Goal: Transaction & Acquisition: Book appointment/travel/reservation

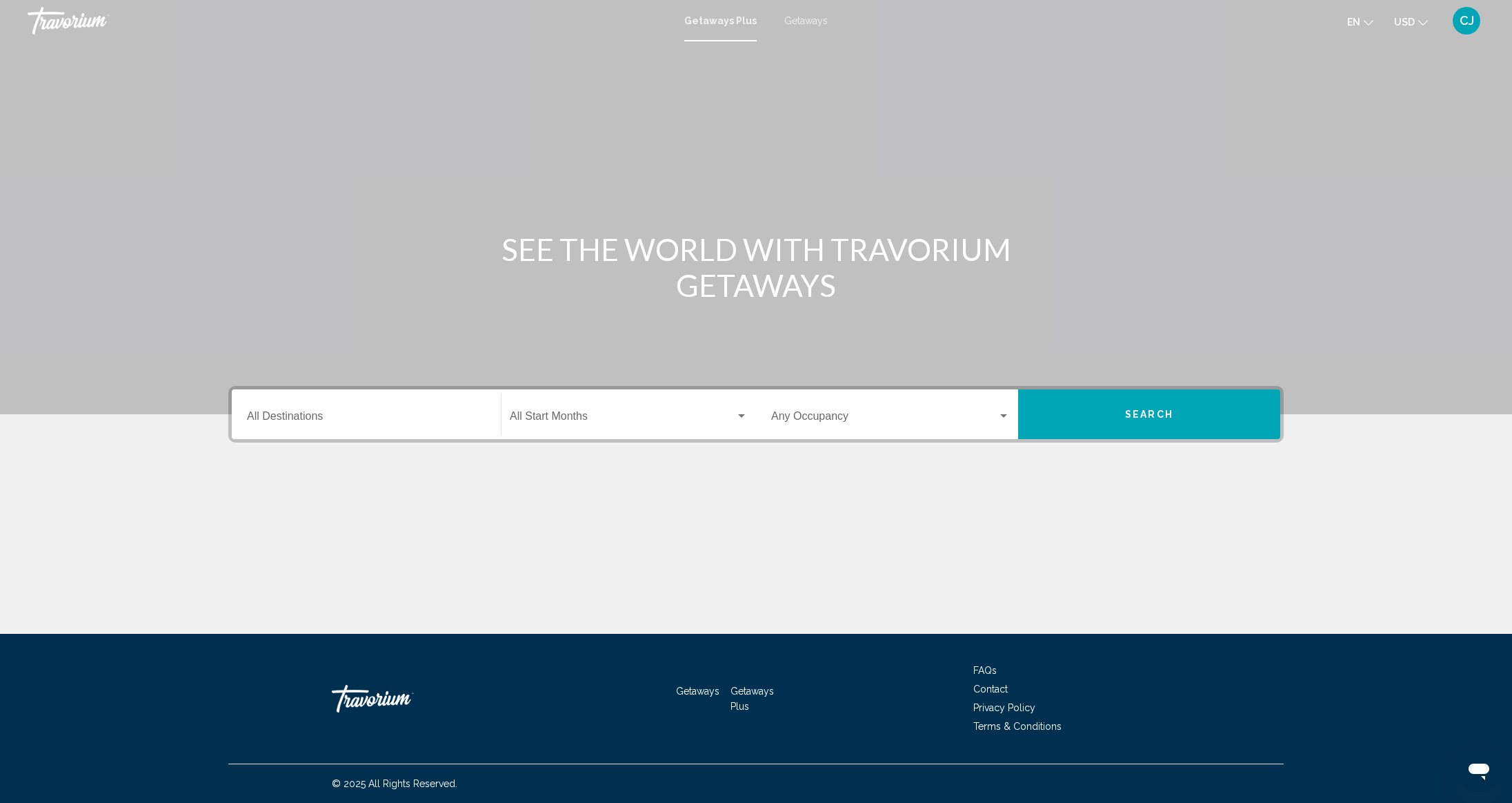
click at [369, 402] on div "Destination All Destinations" at bounding box center [367, 414] width 239 height 44
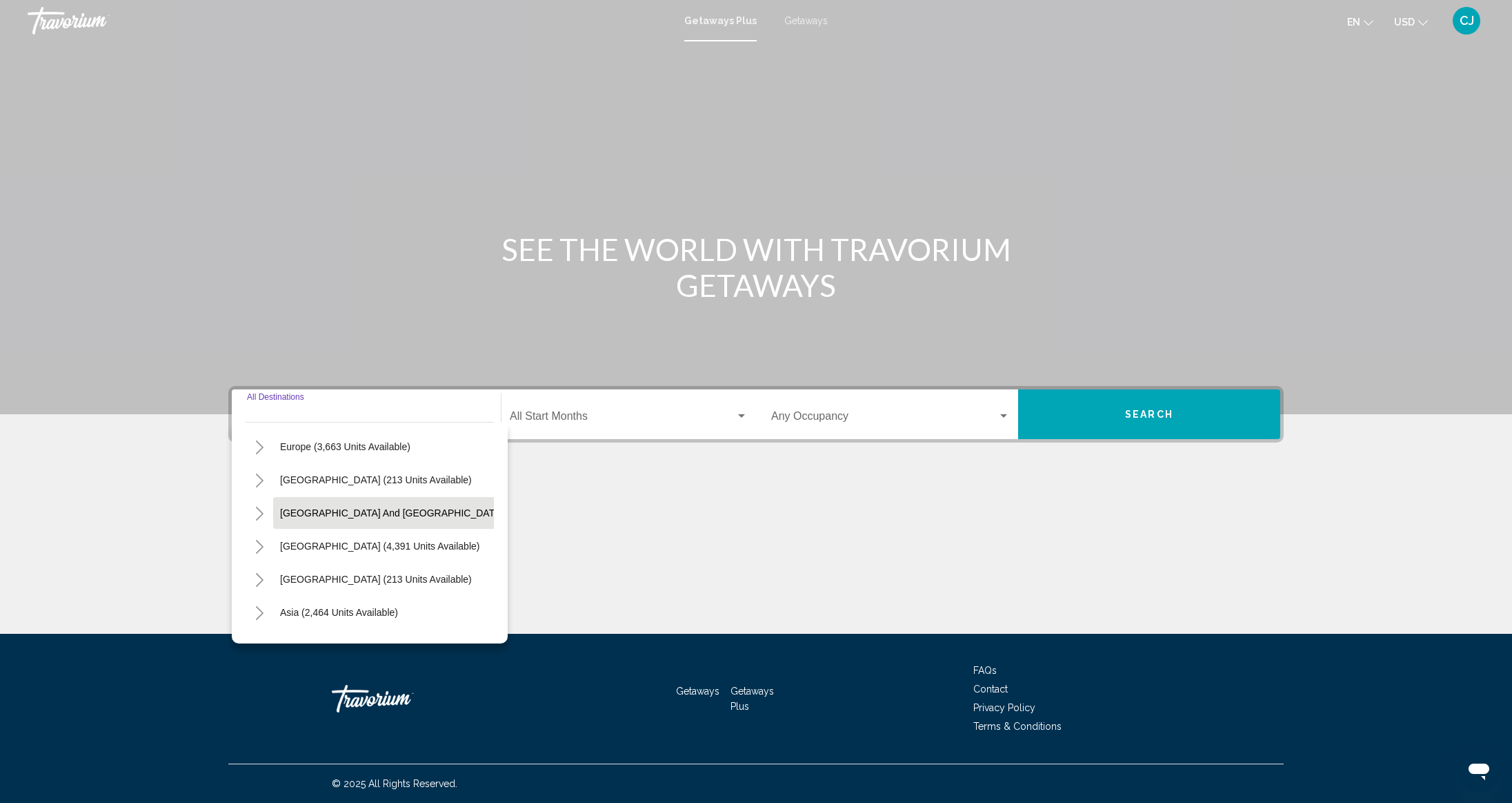
scroll to position [96, 0]
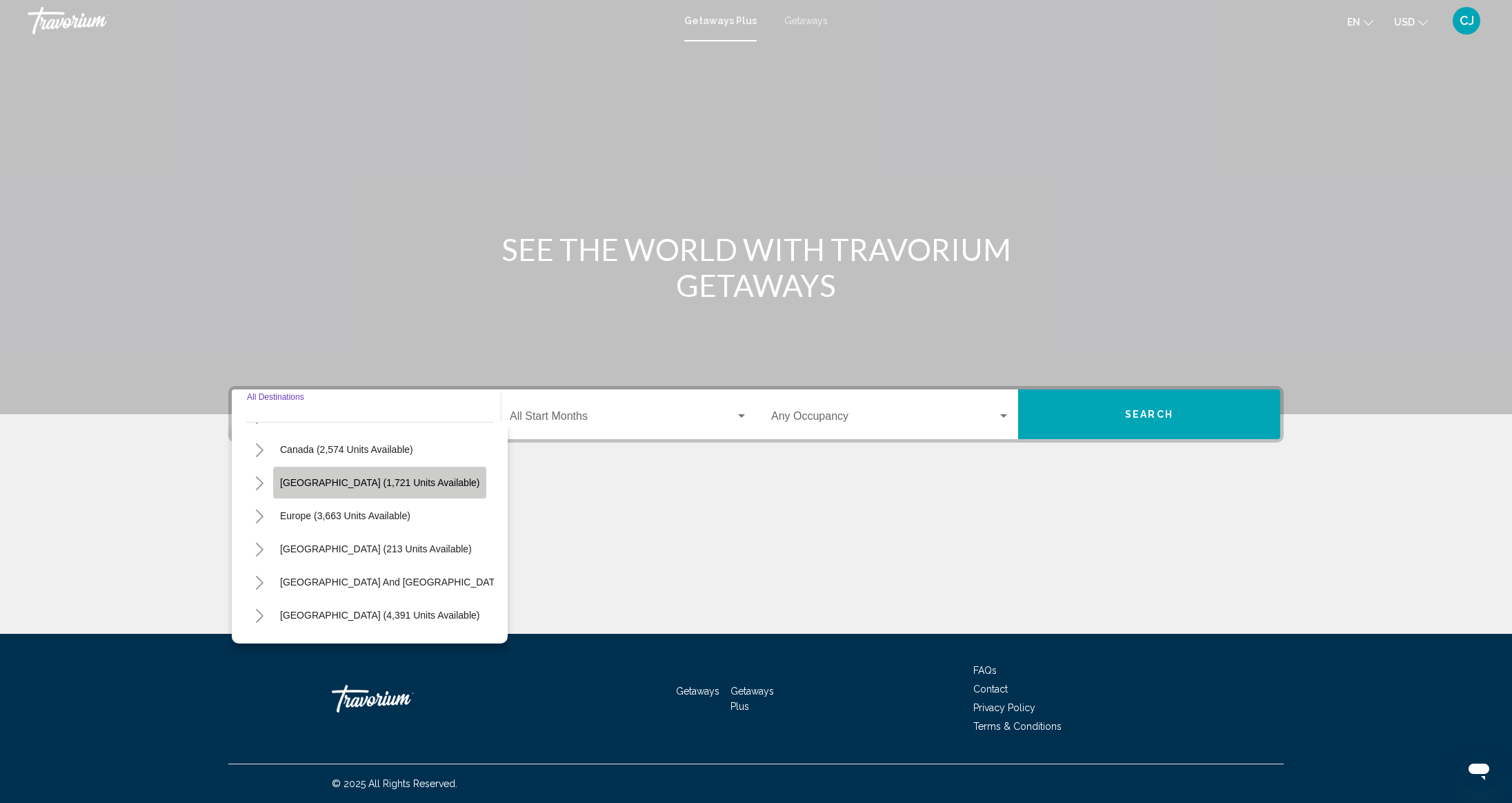
click at [358, 481] on span "[GEOGRAPHIC_DATA] (1,721 units available)" at bounding box center [380, 483] width 199 height 11
type input "**********"
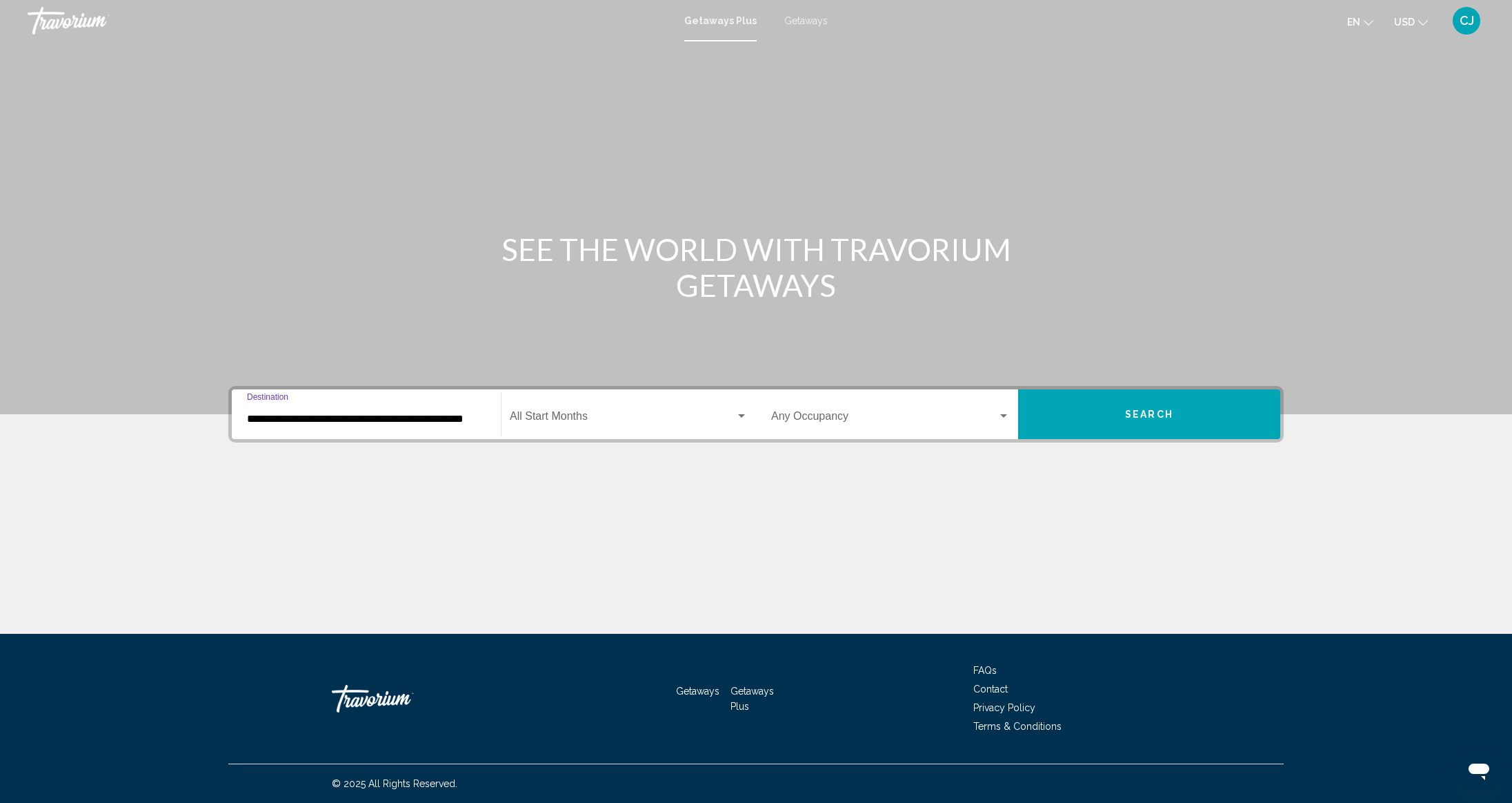
click at [610, 415] on span "Search widget" at bounding box center [623, 419] width 226 height 12
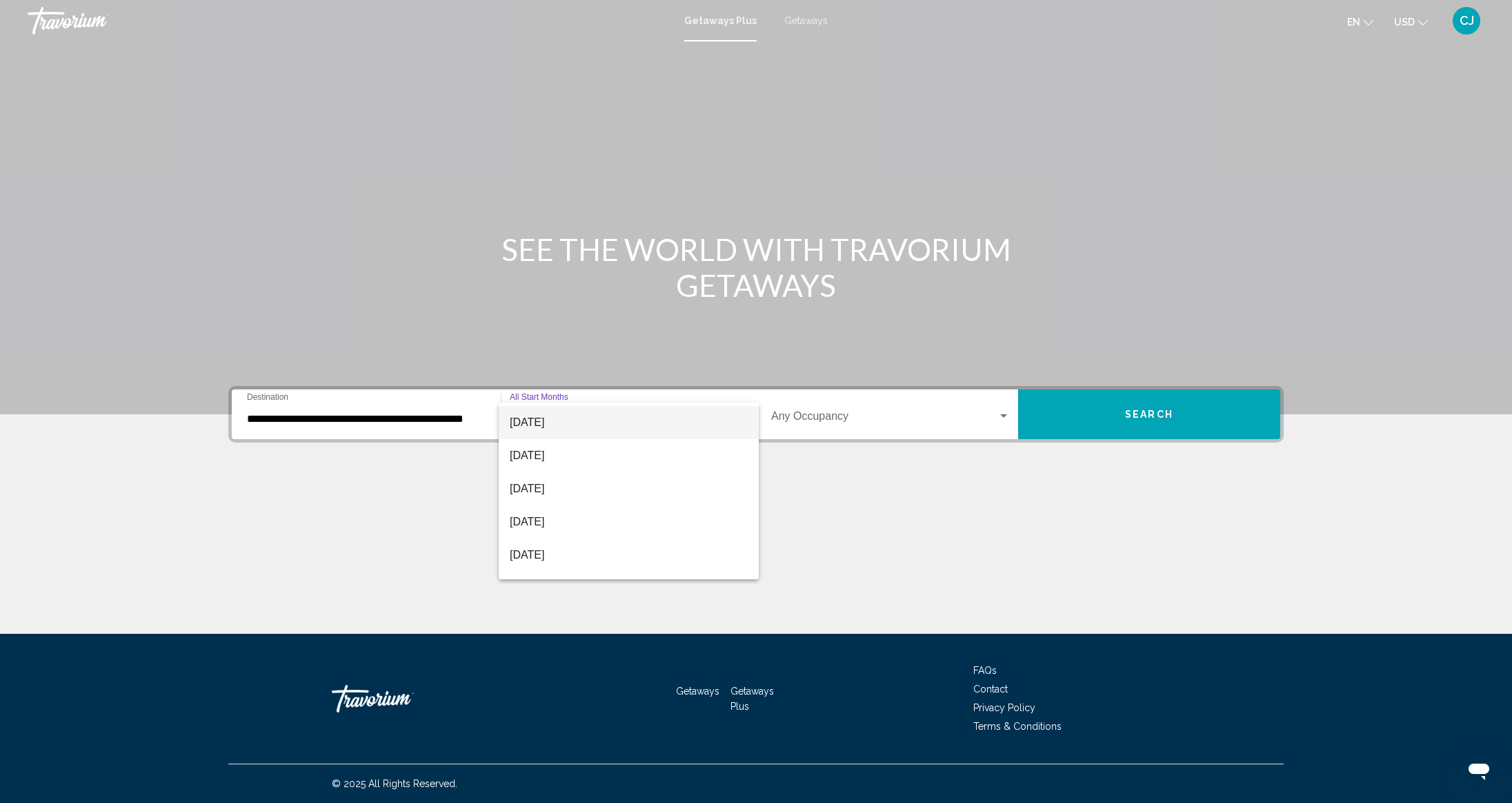
scroll to position [276, 0]
click at [543, 443] on span "[DATE]" at bounding box center [629, 441] width 238 height 33
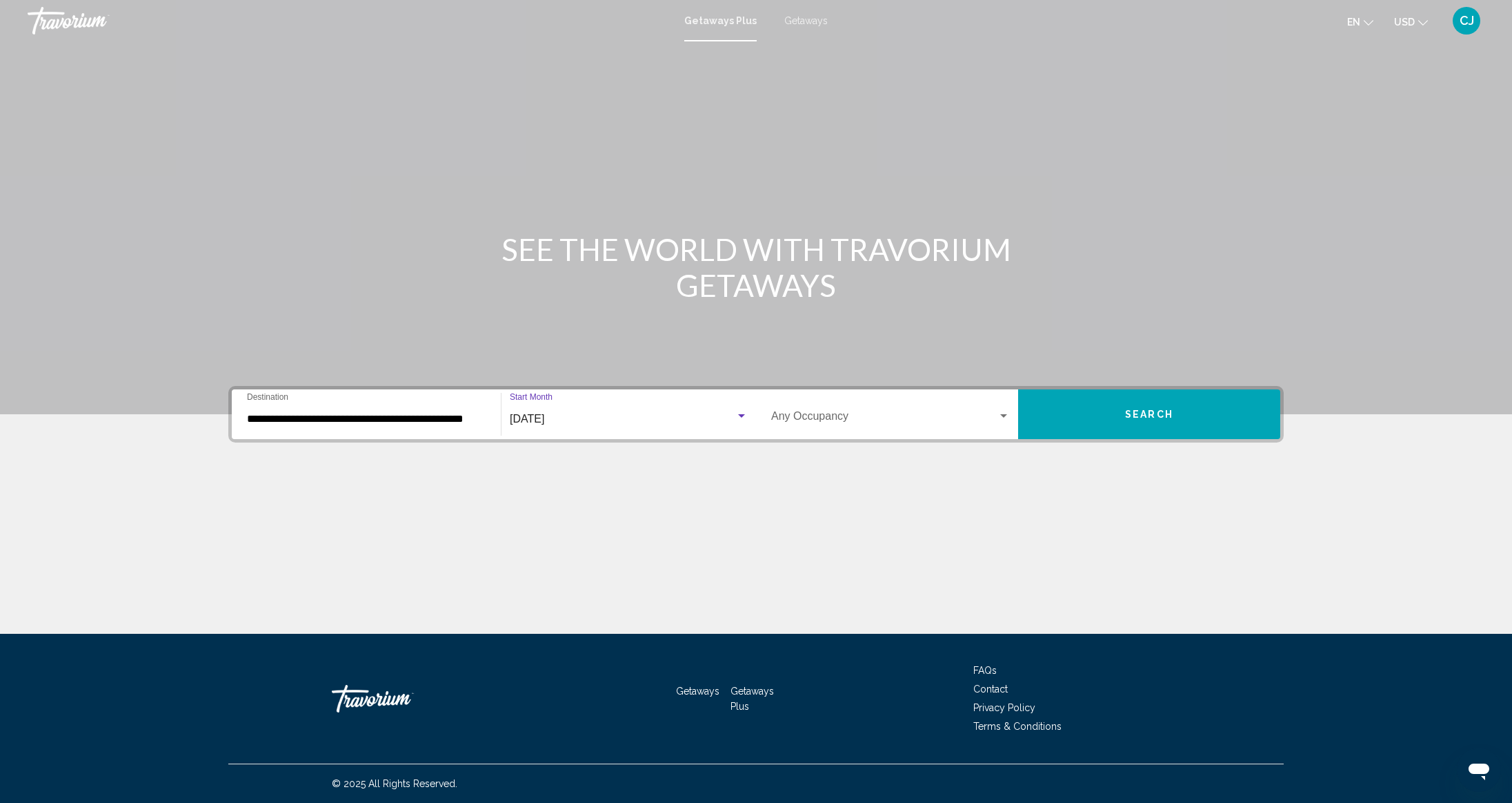
click at [843, 410] on div "Occupancy Any Occupancy" at bounding box center [891, 414] width 239 height 44
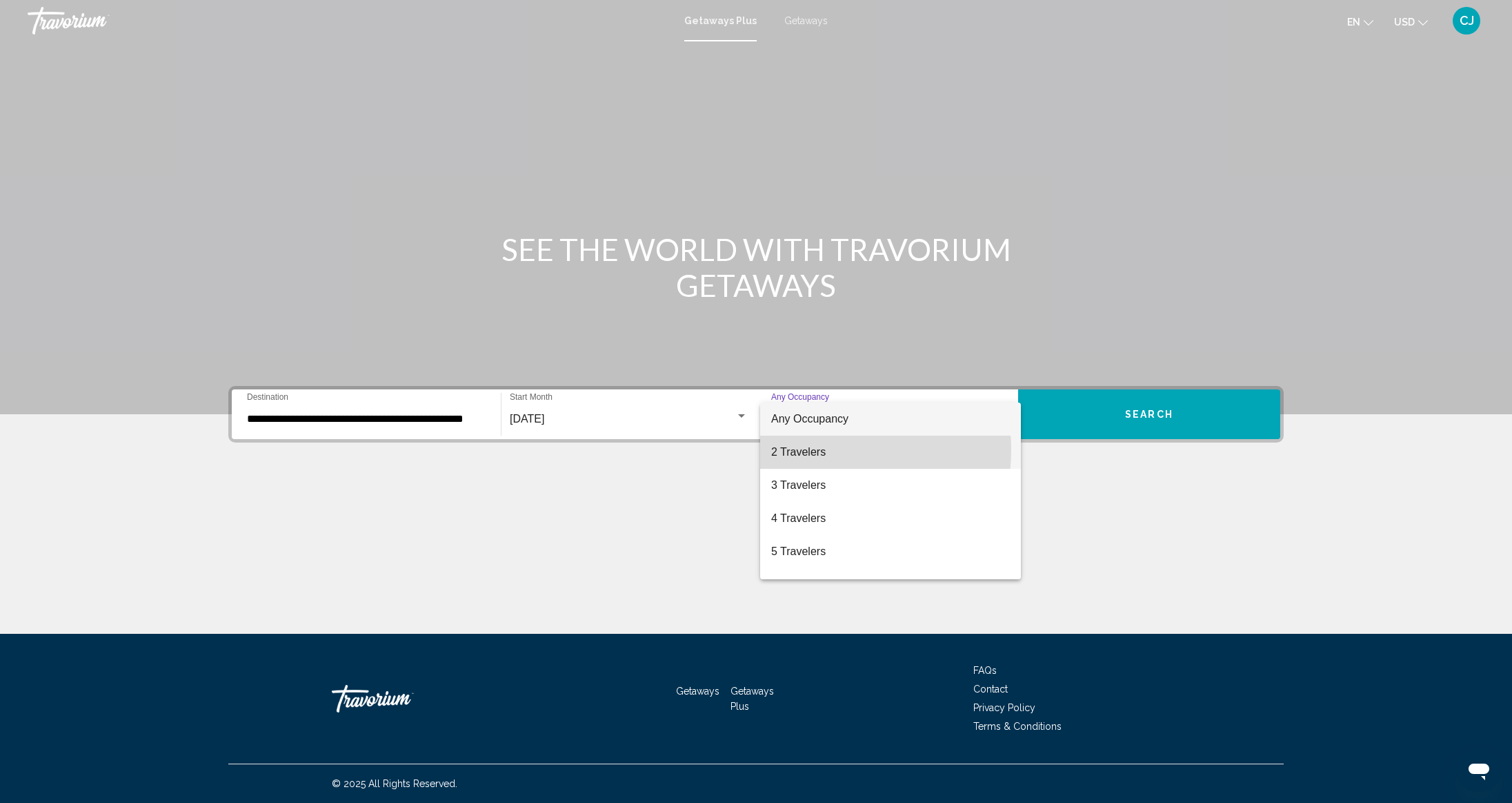
click at [816, 449] on span "2 Travelers" at bounding box center [891, 452] width 239 height 33
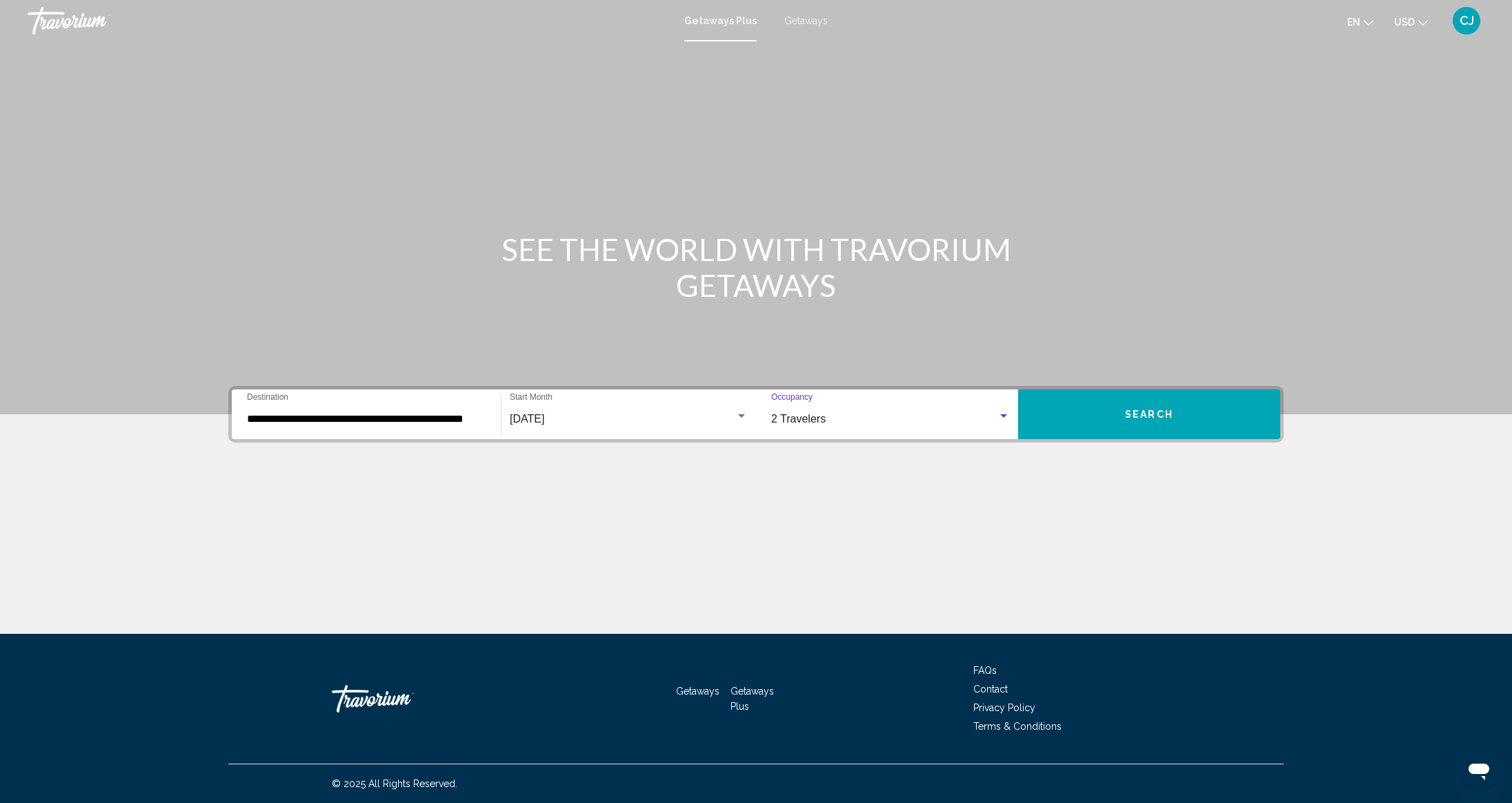
click at [1119, 401] on button "Search" at bounding box center [1149, 414] width 262 height 50
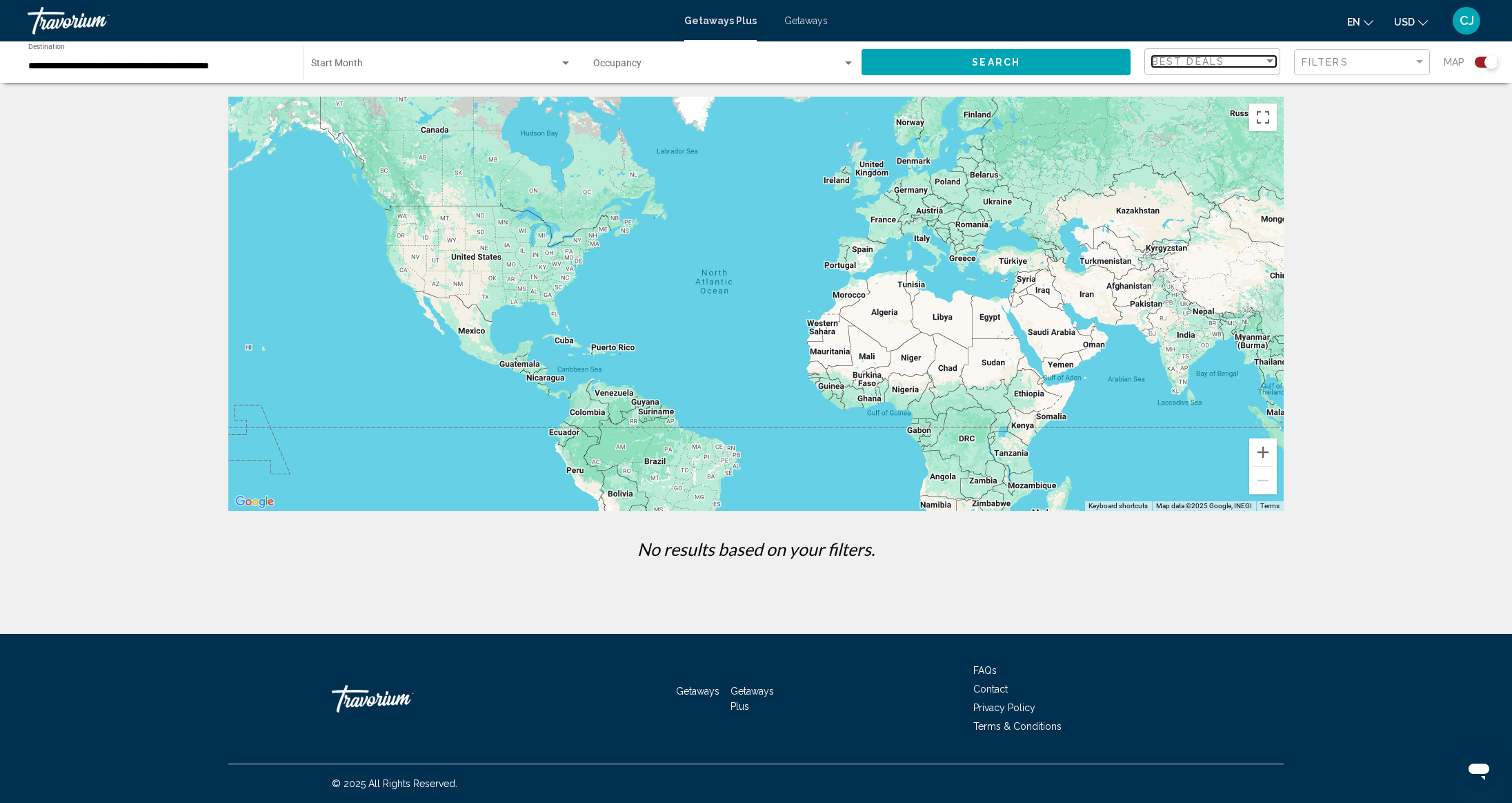
click at [1223, 58] on div "Best Deals" at bounding box center [1207, 61] width 112 height 11
click at [1364, 154] on div at bounding box center [756, 401] width 1512 height 803
click at [158, 68] on input "**********" at bounding box center [159, 67] width 261 height 11
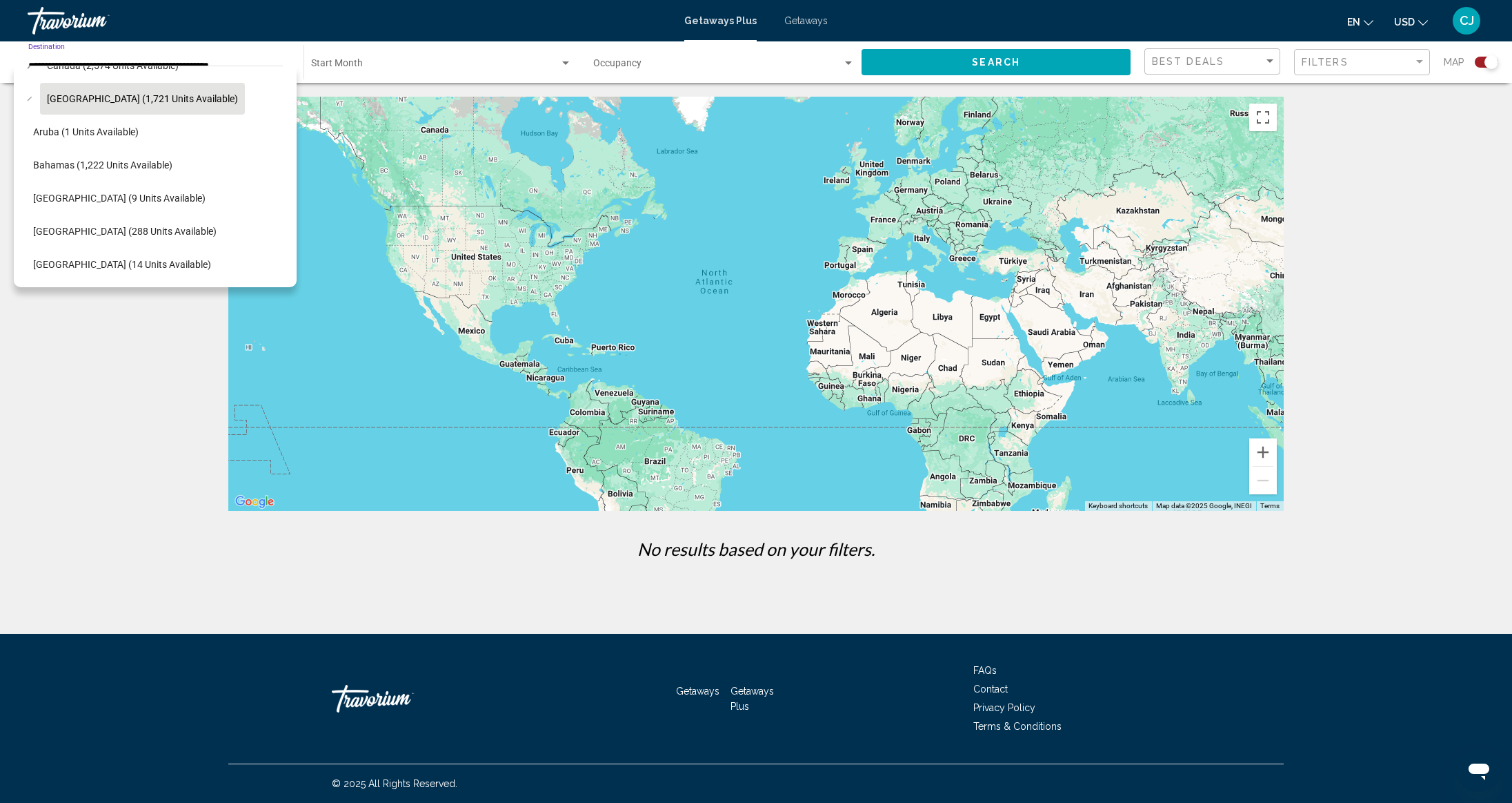
scroll to position [55, 15]
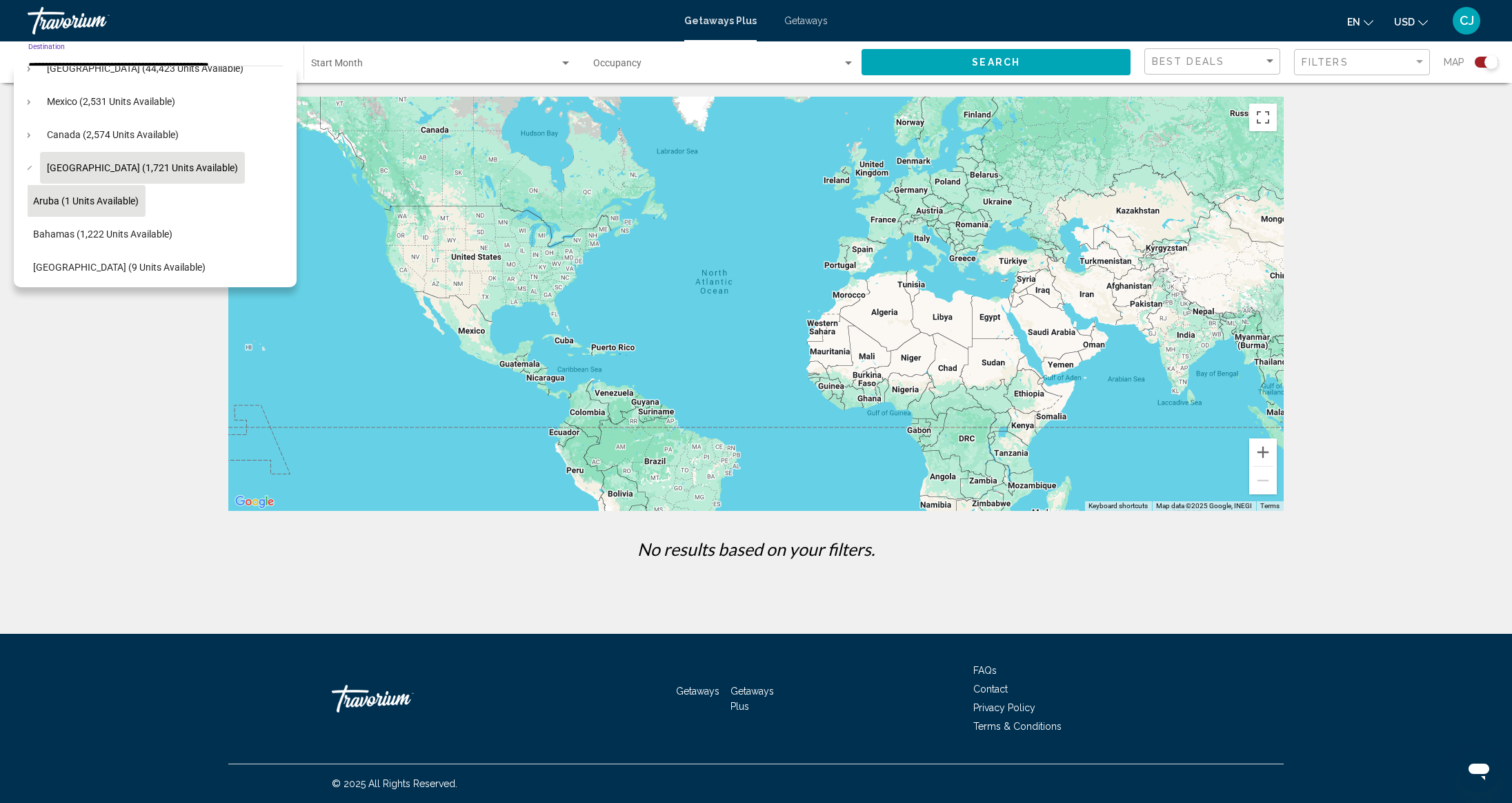
click at [112, 209] on button "Aruba (1 units available)" at bounding box center [85, 201] width 119 height 31
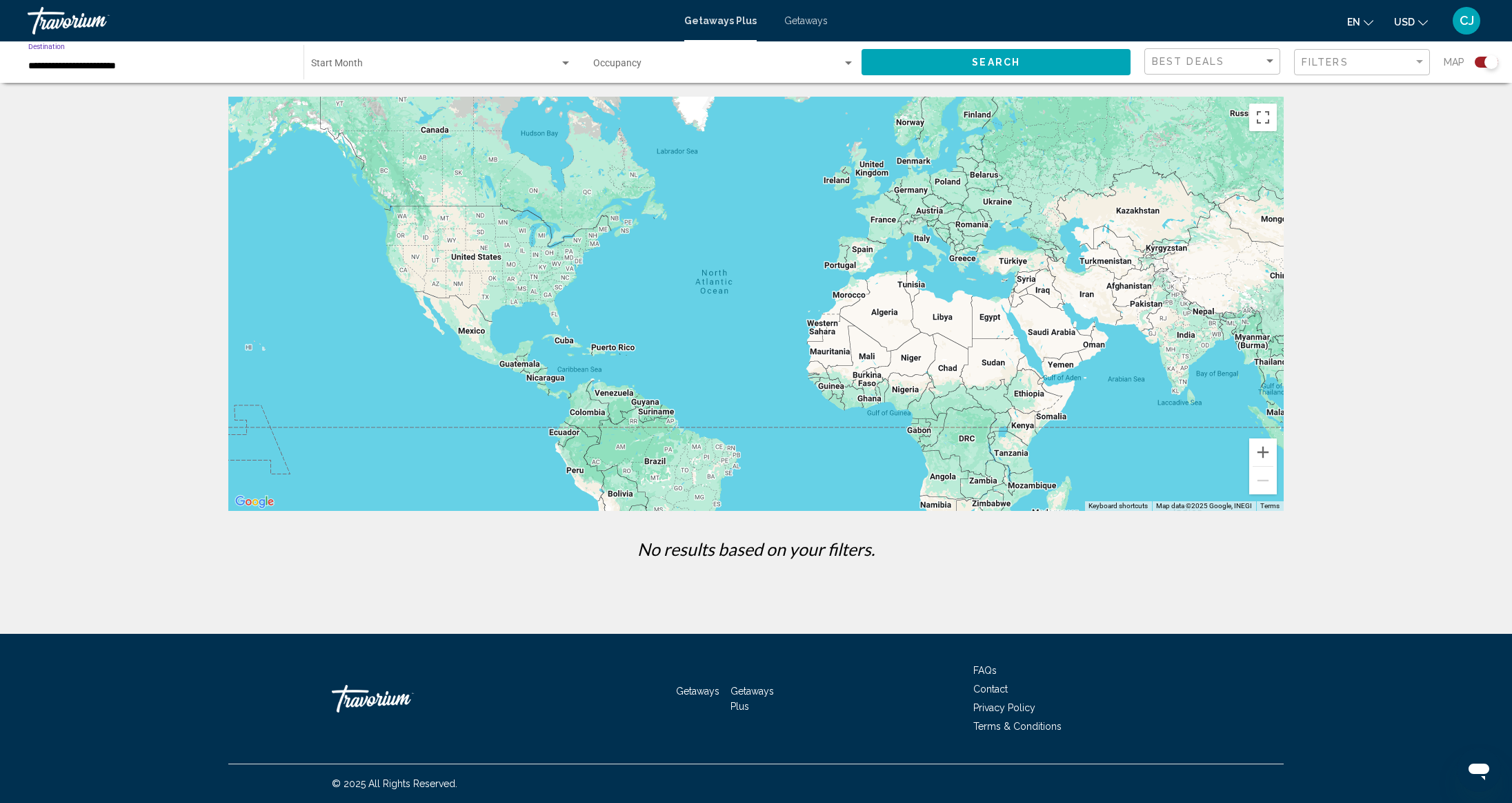
click at [947, 79] on div "Search" at bounding box center [1003, 62] width 282 height 42
click at [947, 70] on button "Search" at bounding box center [996, 62] width 269 height 26
click at [137, 61] on input "**********" at bounding box center [159, 67] width 261 height 11
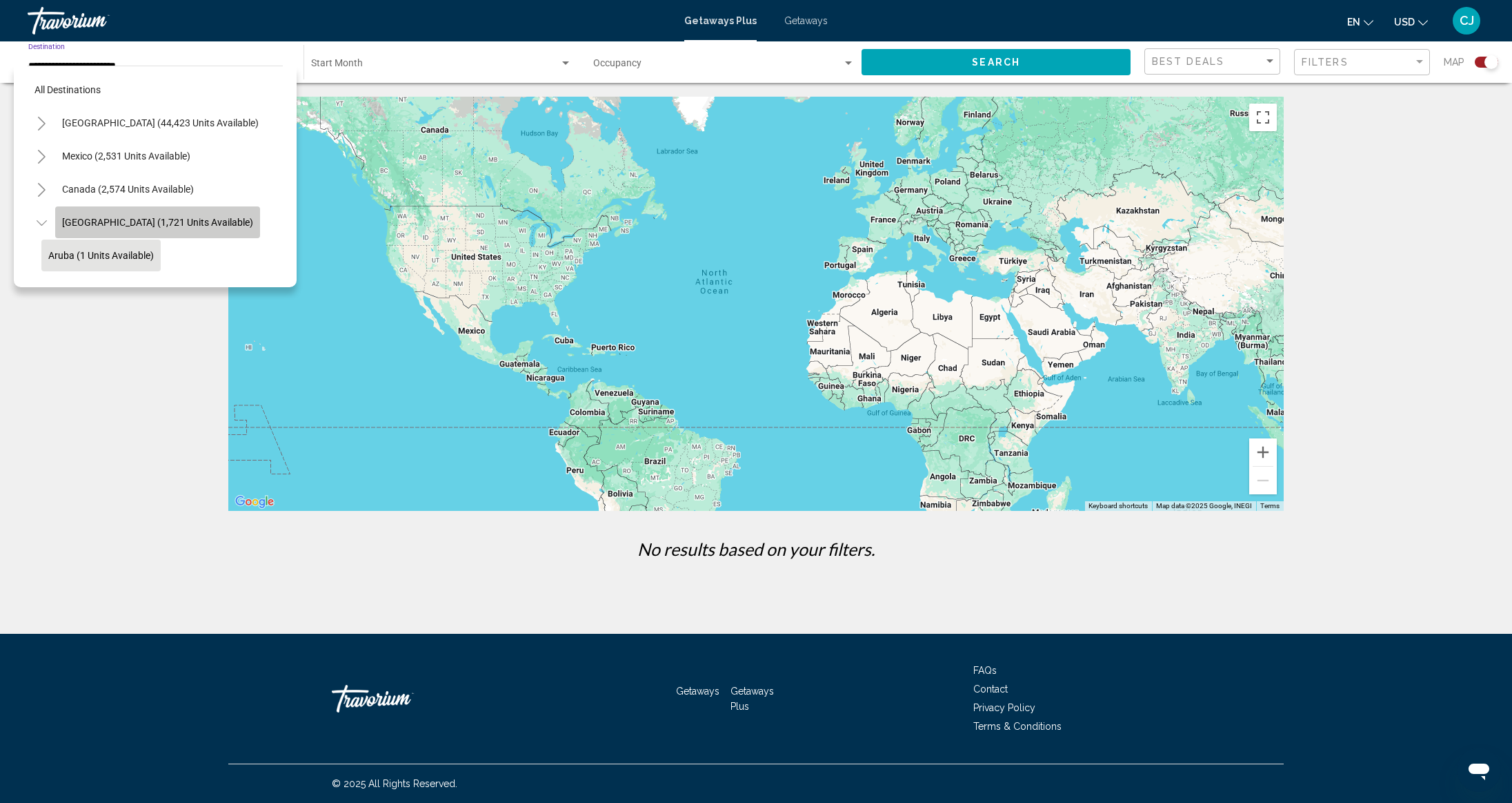
click at [194, 226] on span "[GEOGRAPHIC_DATA] (1,721 units available)" at bounding box center [157, 222] width 191 height 11
type input "**********"
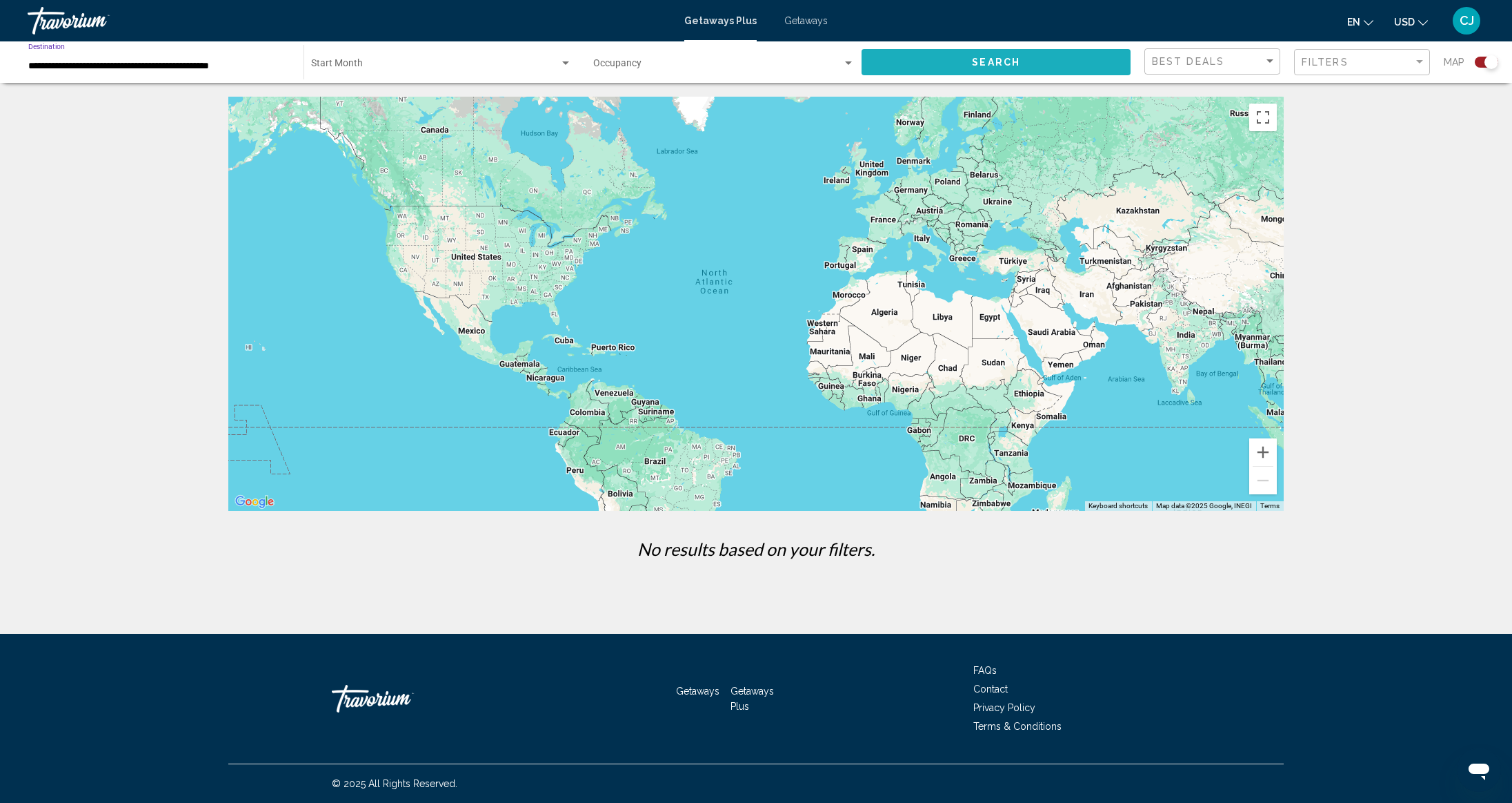
click at [1006, 61] on span "Search" at bounding box center [996, 63] width 48 height 11
click at [171, 75] on div "**********" at bounding box center [159, 62] width 261 height 38
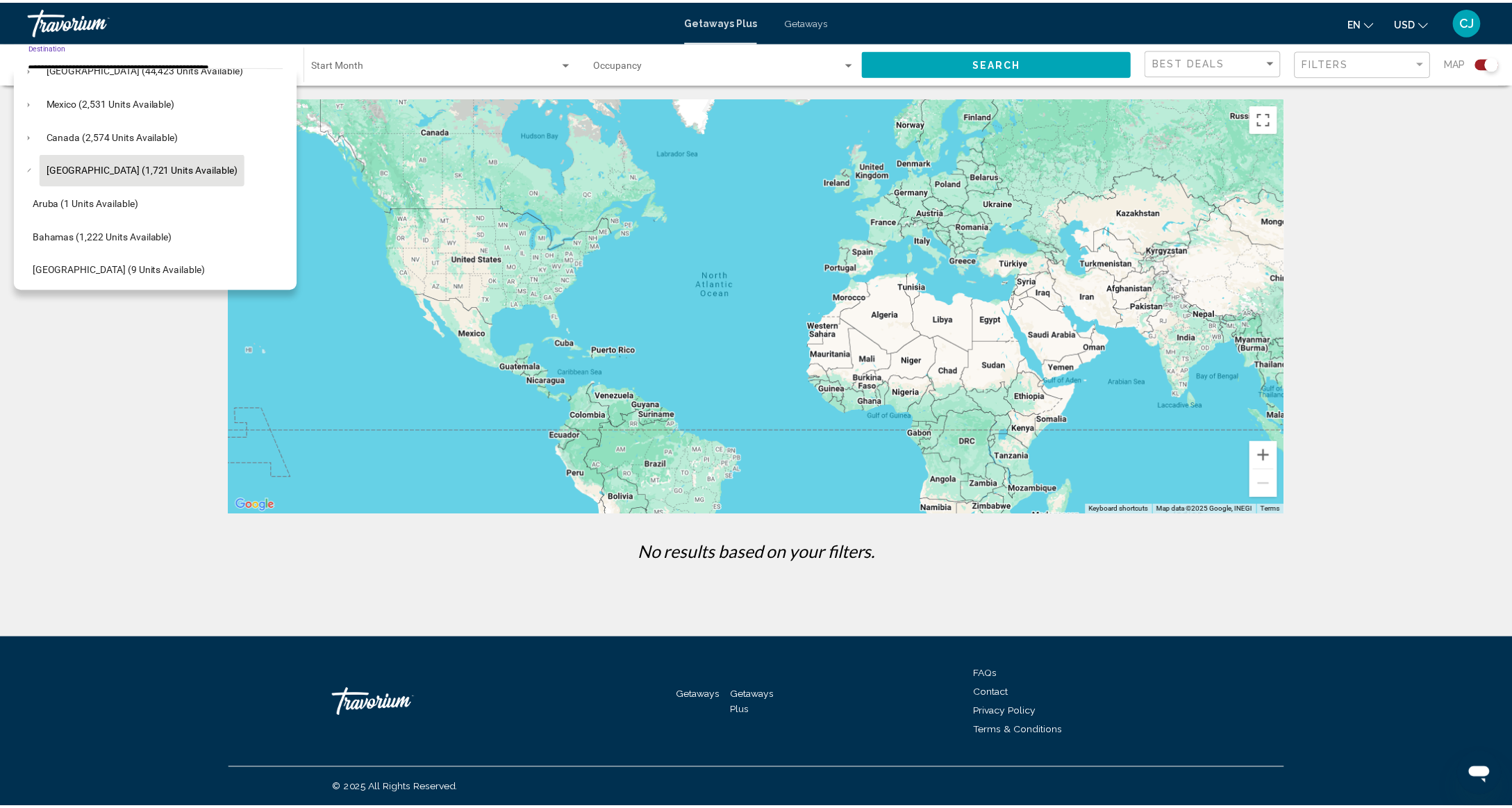
scroll to position [0, 15]
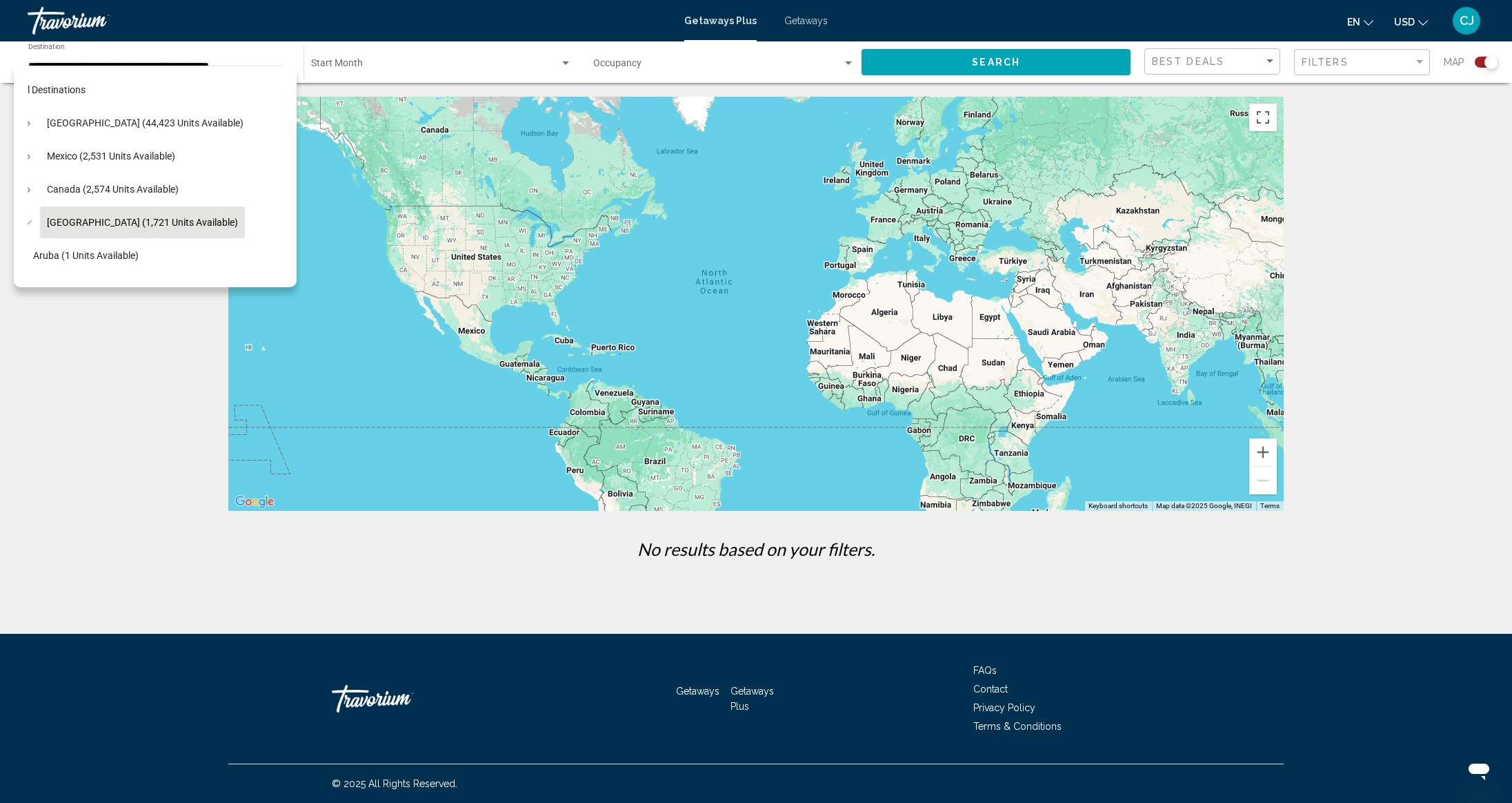
click at [84, 364] on div "← Move left → Move right ↑ Move up ↓ Move down + Zoom in - Zoom out Home Jump l…" at bounding box center [756, 332] width 1512 height 472
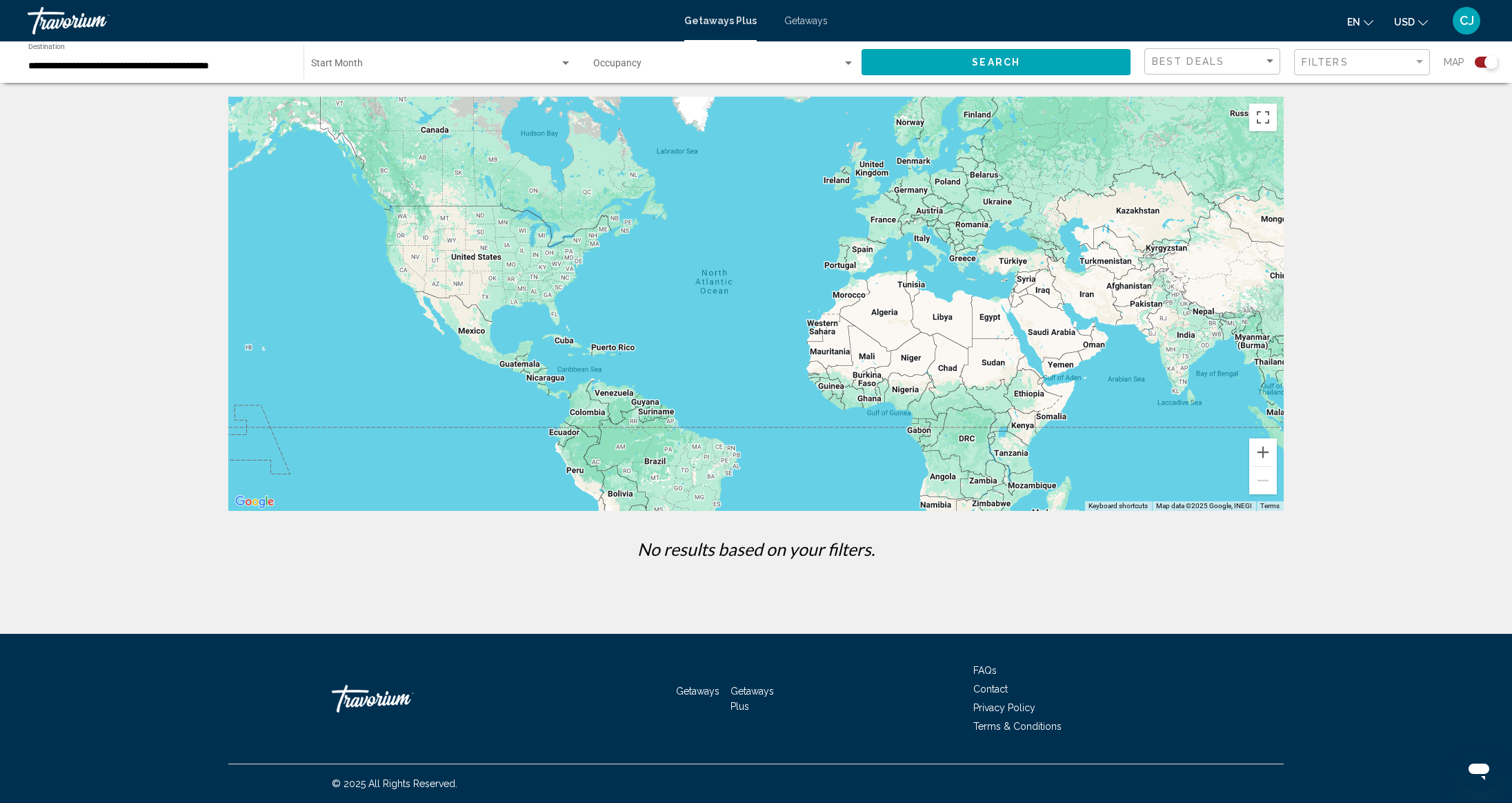
click at [816, 25] on span "Getaways" at bounding box center [806, 20] width 44 height 11
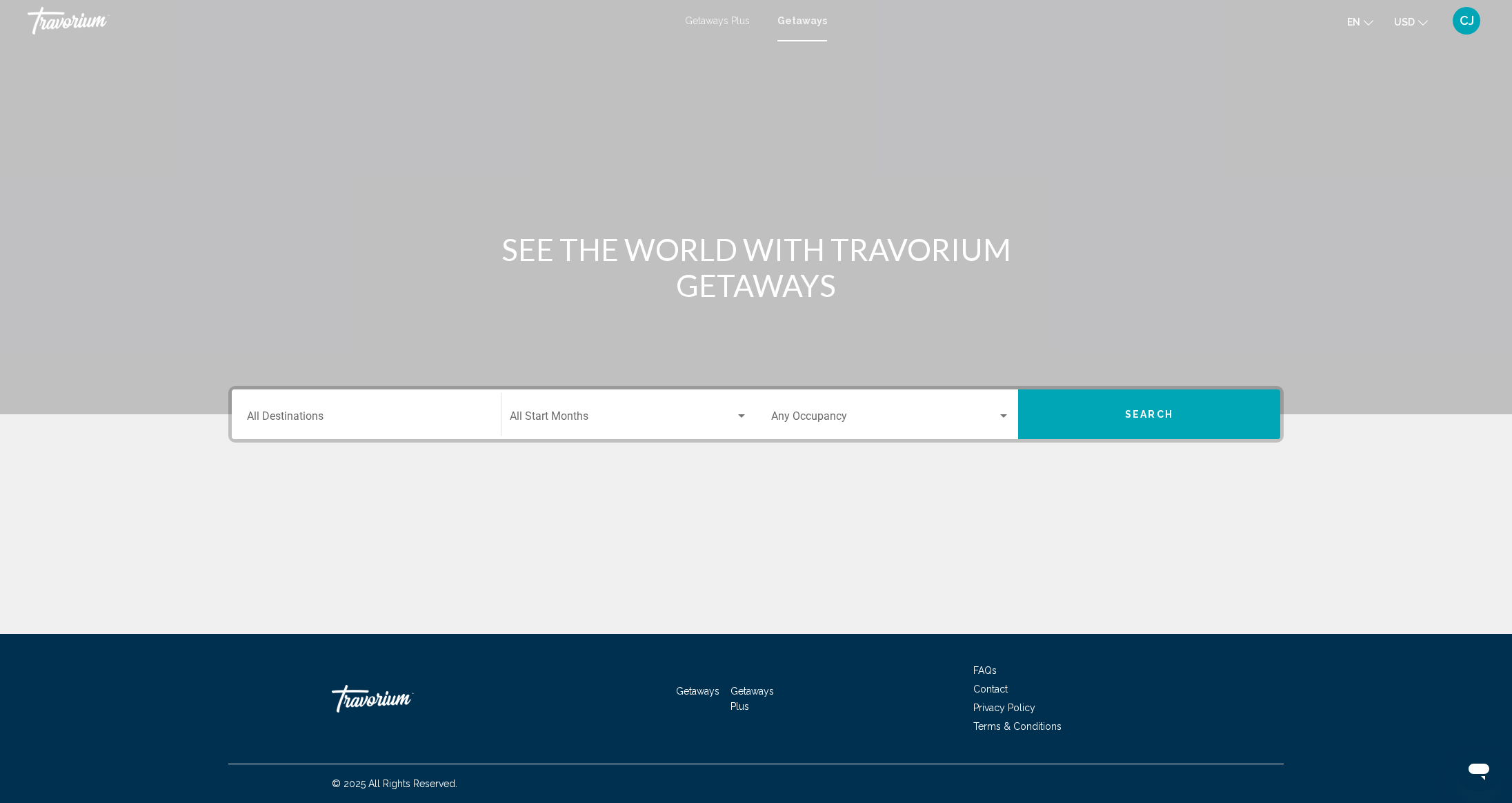
click at [293, 427] on div "Destination All Destinations" at bounding box center [367, 414] width 239 height 44
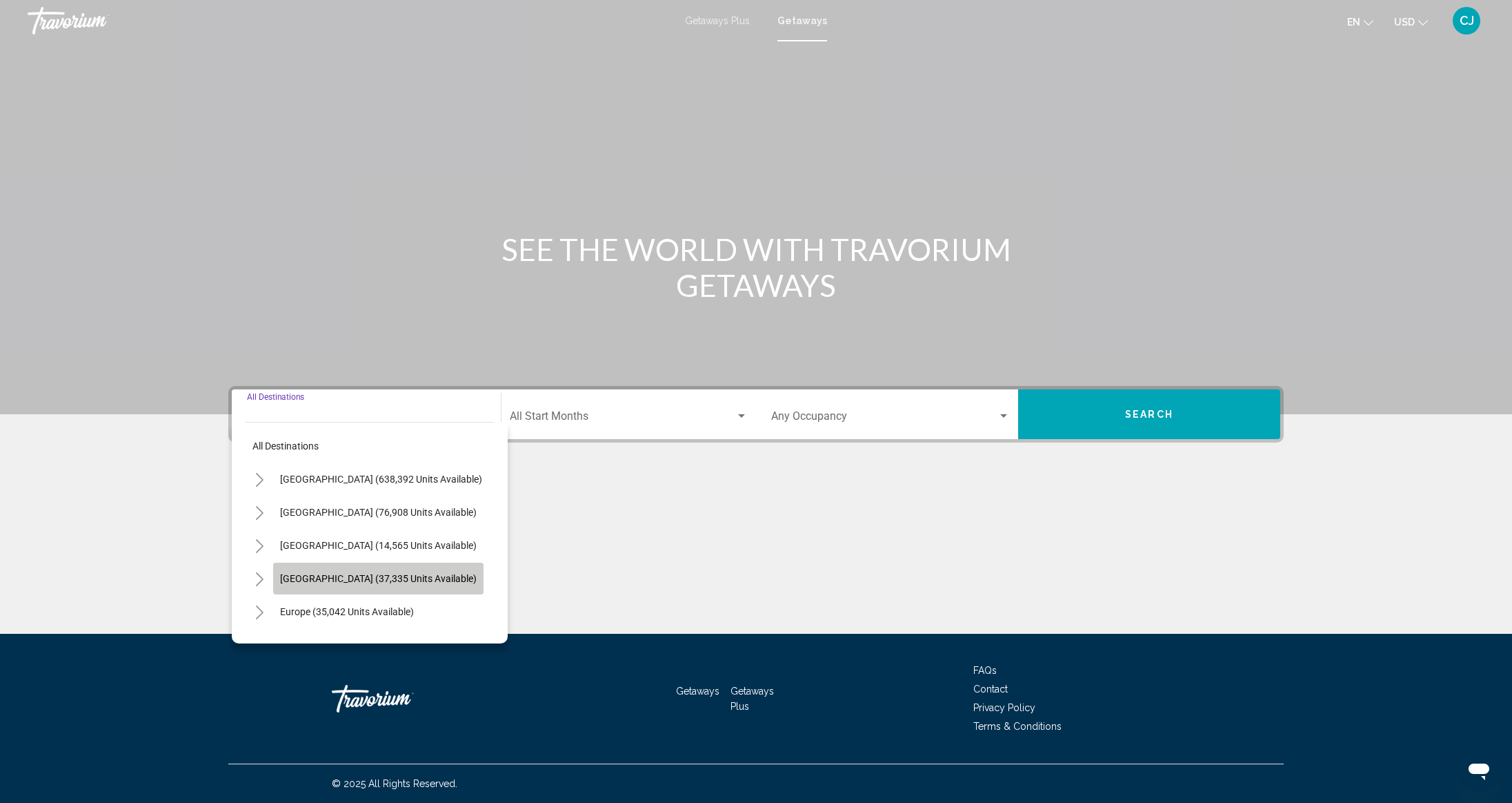
click at [338, 577] on span "[GEOGRAPHIC_DATA] (37,335 units available)" at bounding box center [379, 578] width 196 height 11
type input "**********"
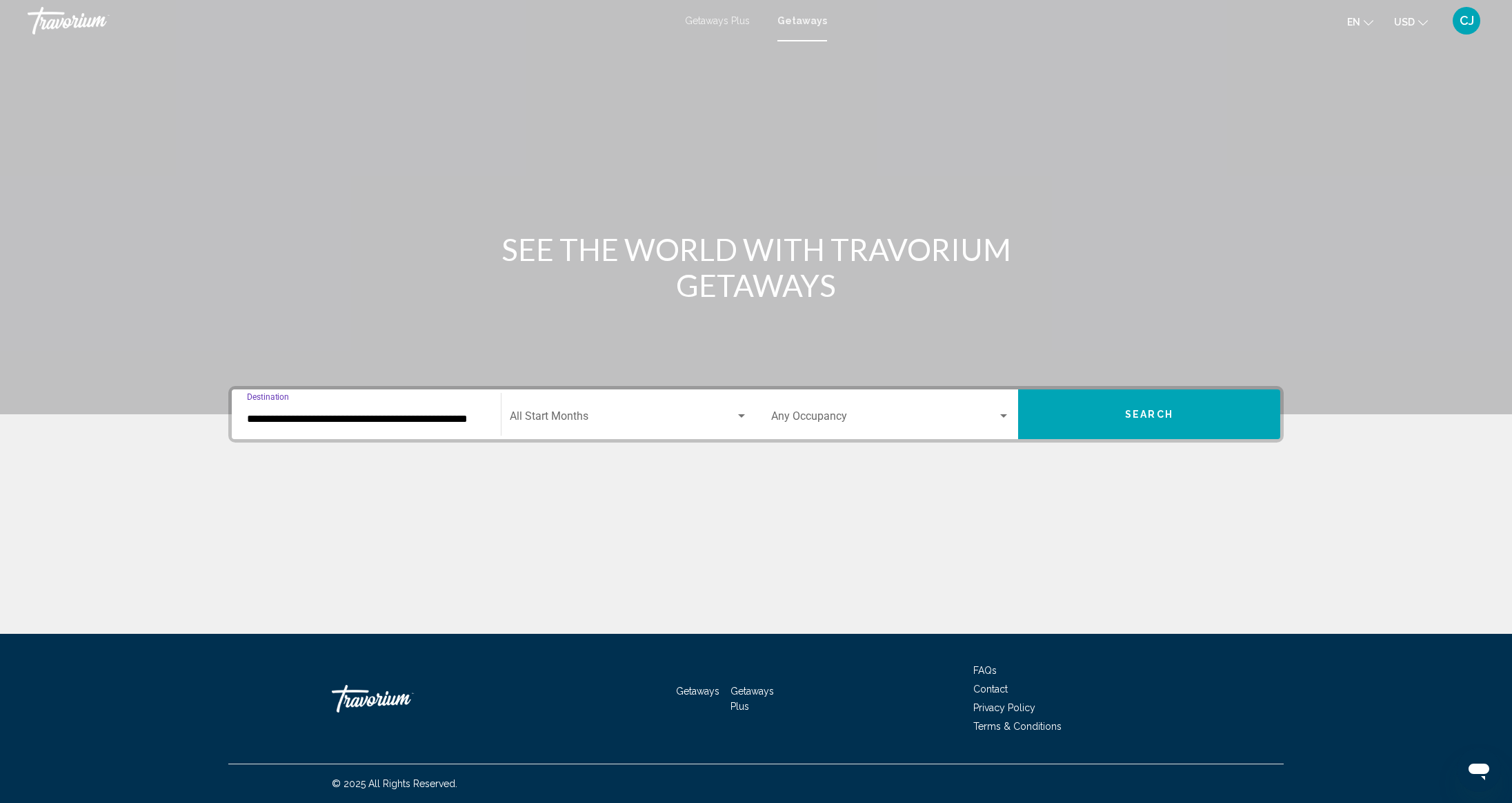
click at [1131, 420] on button "Search" at bounding box center [1149, 414] width 262 height 50
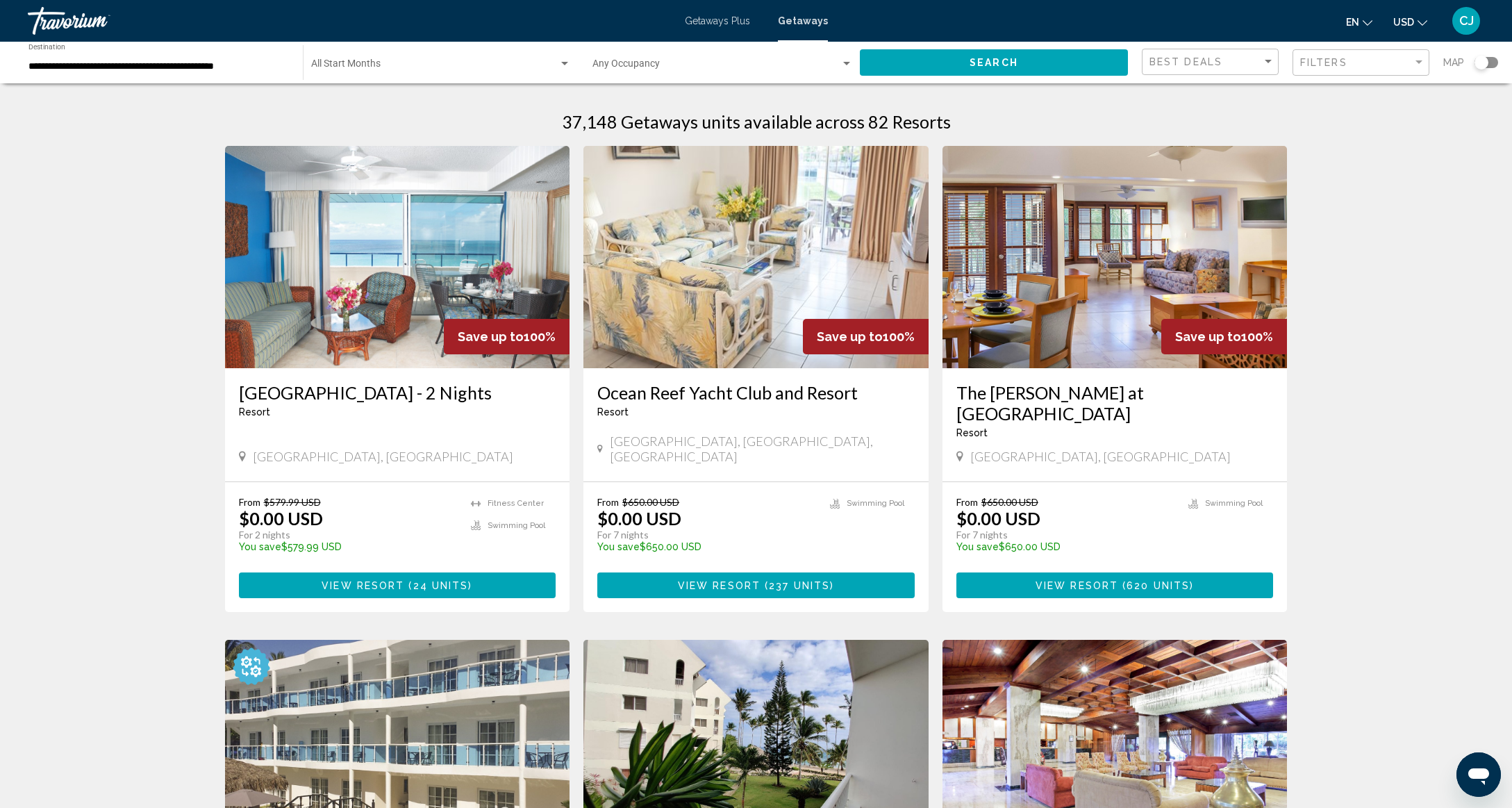
click at [723, 23] on span "Getaways Plus" at bounding box center [718, 21] width 65 height 11
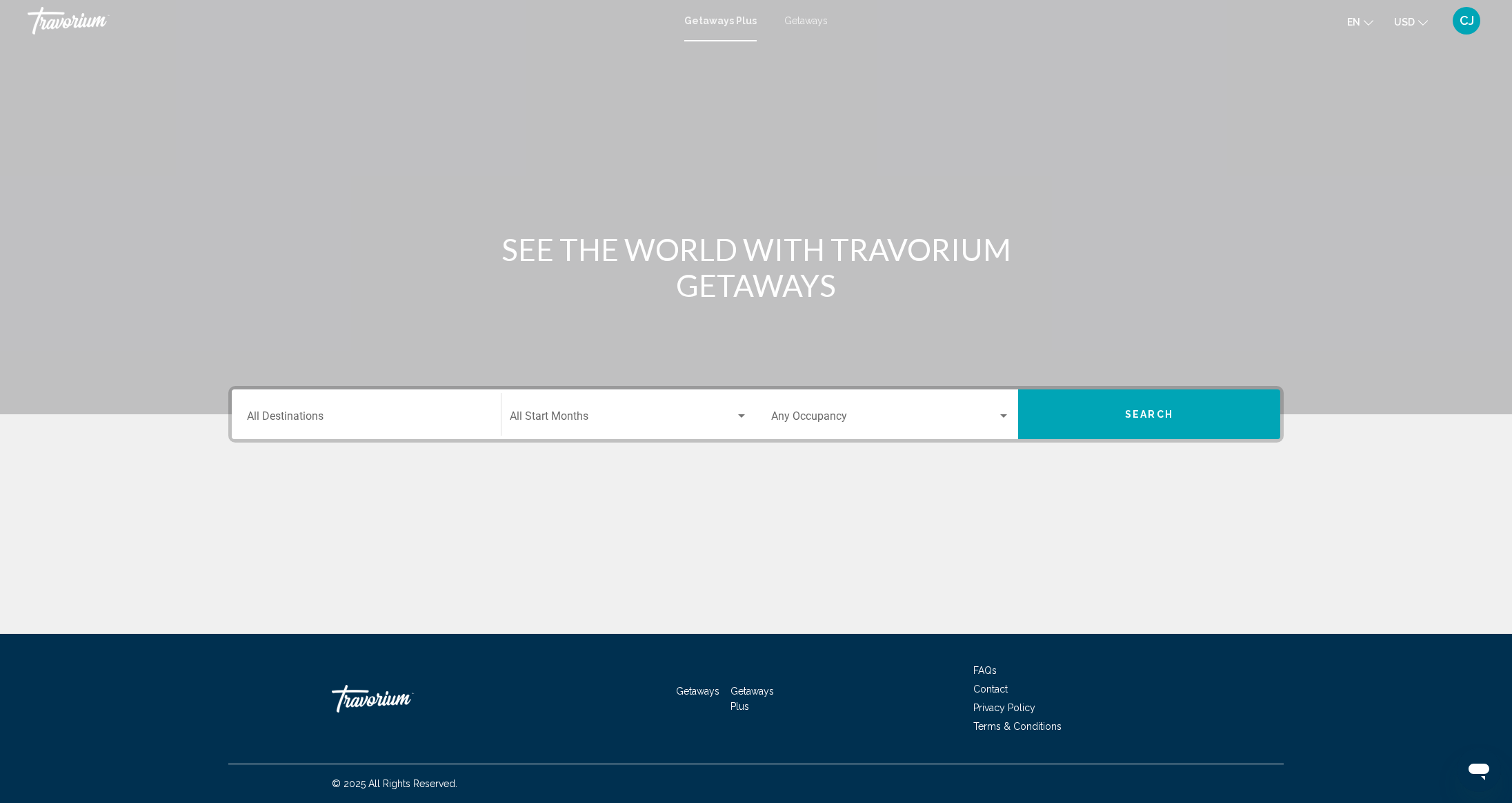
click at [240, 418] on div "Destination All Destinations" at bounding box center [367, 414] width 256 height 44
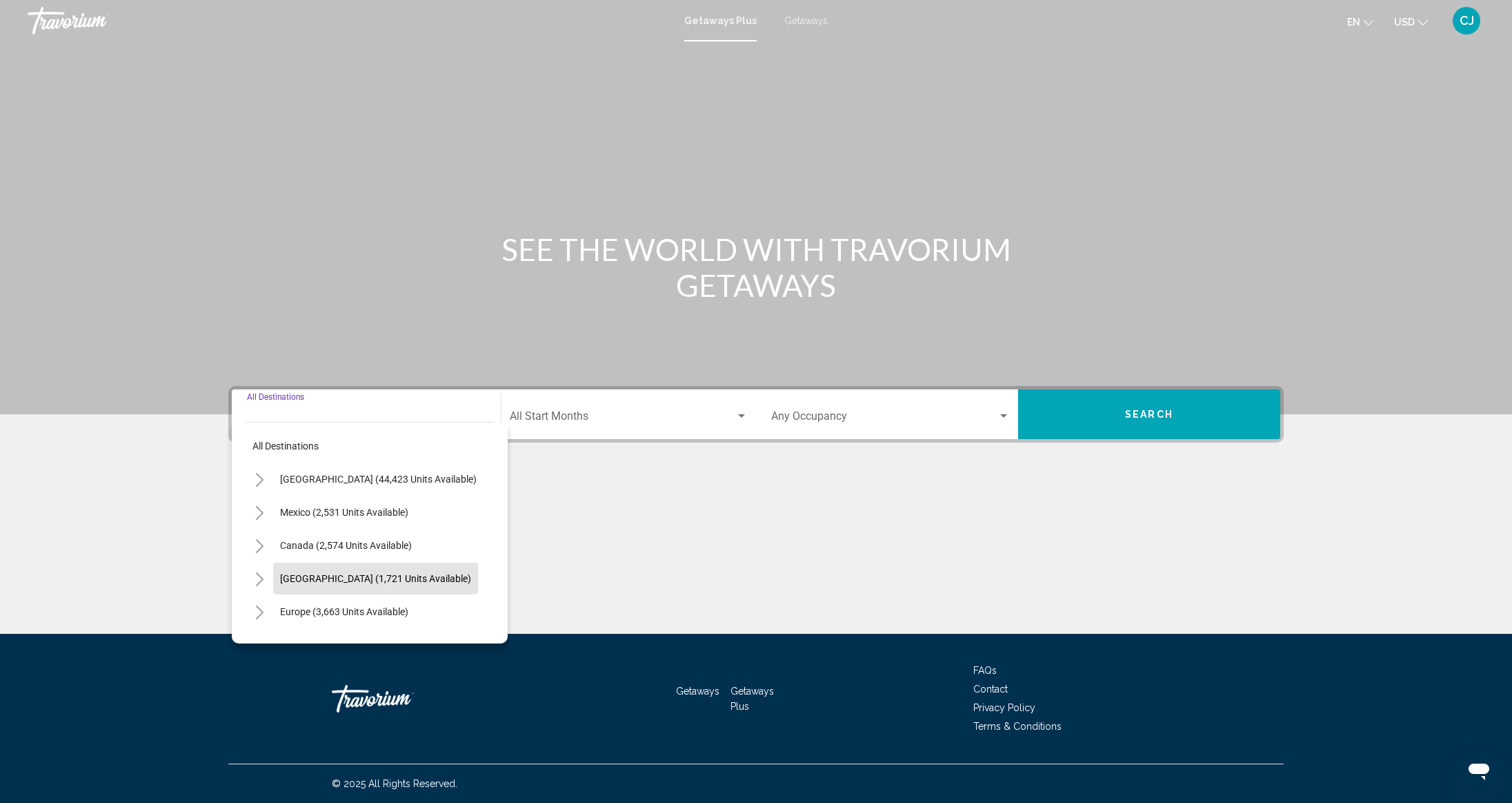
click at [323, 576] on span "[GEOGRAPHIC_DATA] (1,721 units available)" at bounding box center [376, 578] width 191 height 11
type input "**********"
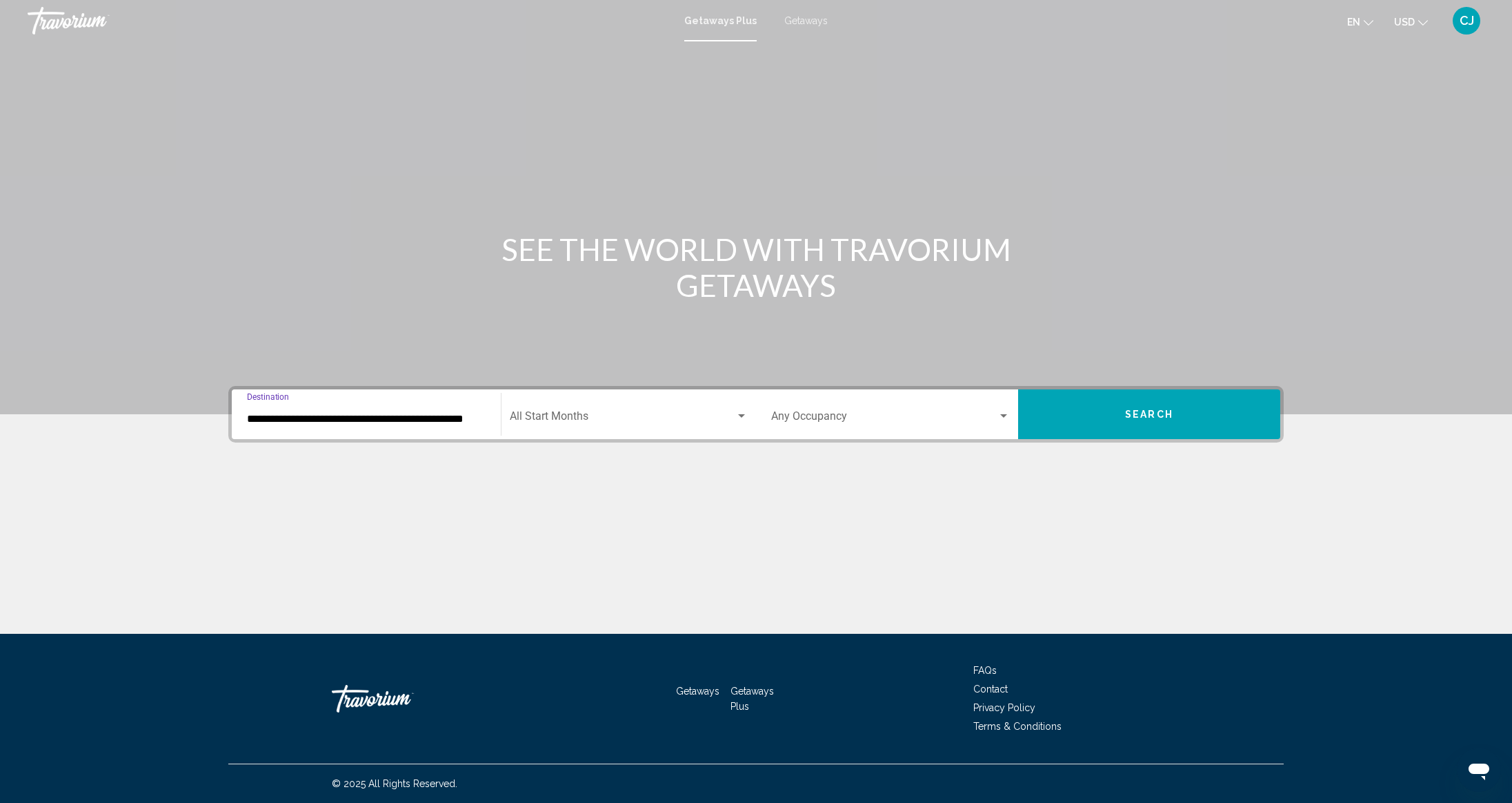
drag, startPoint x: 816, startPoint y: 494, endPoint x: 898, endPoint y: 485, distance: 82.5
click at [816, 493] on div "Main content" at bounding box center [756, 529] width 1056 height 104
click at [1133, 419] on span "Search" at bounding box center [1149, 415] width 48 height 11
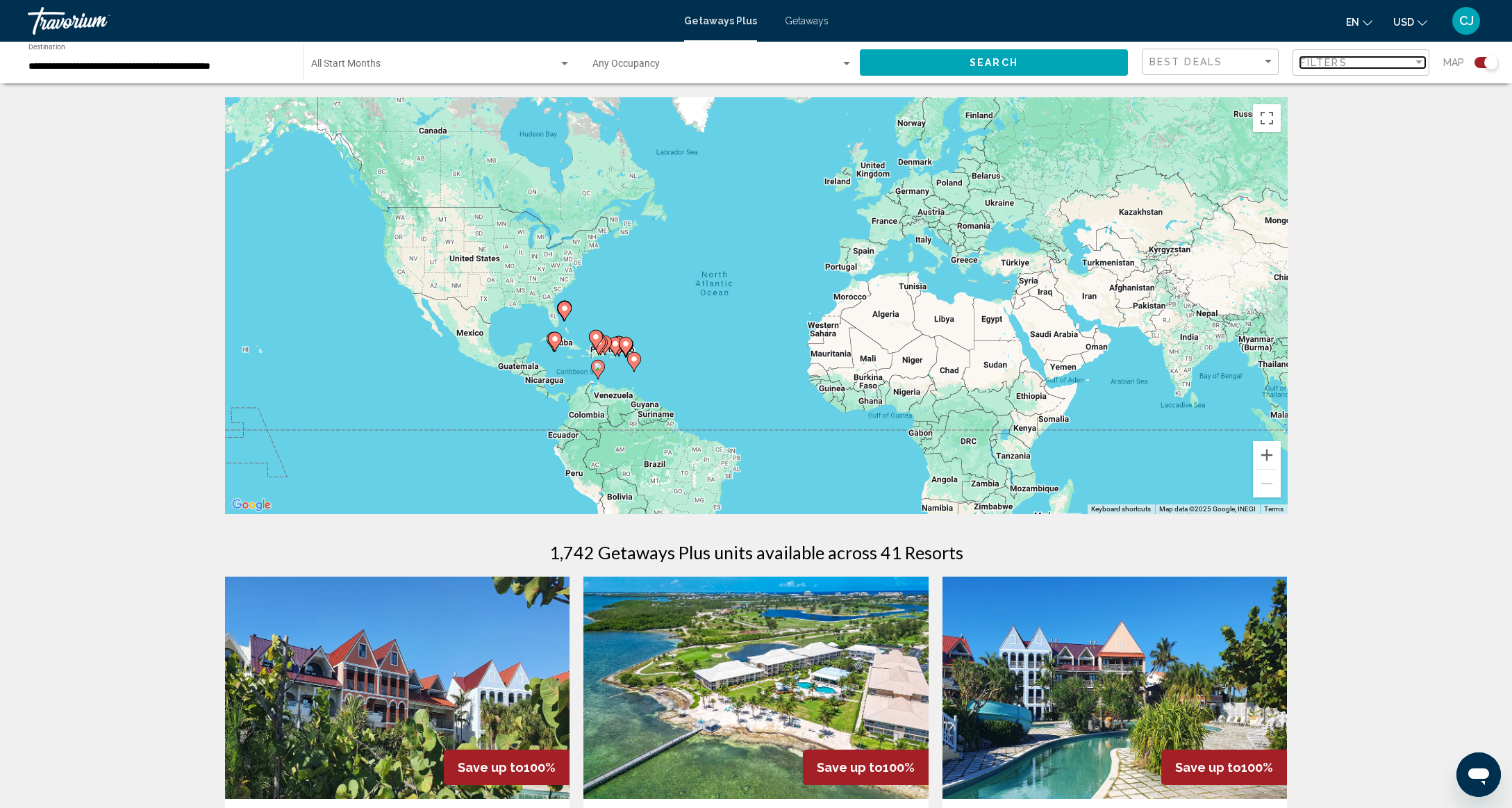
click at [1349, 66] on div "Filters" at bounding box center [1356, 62] width 113 height 11
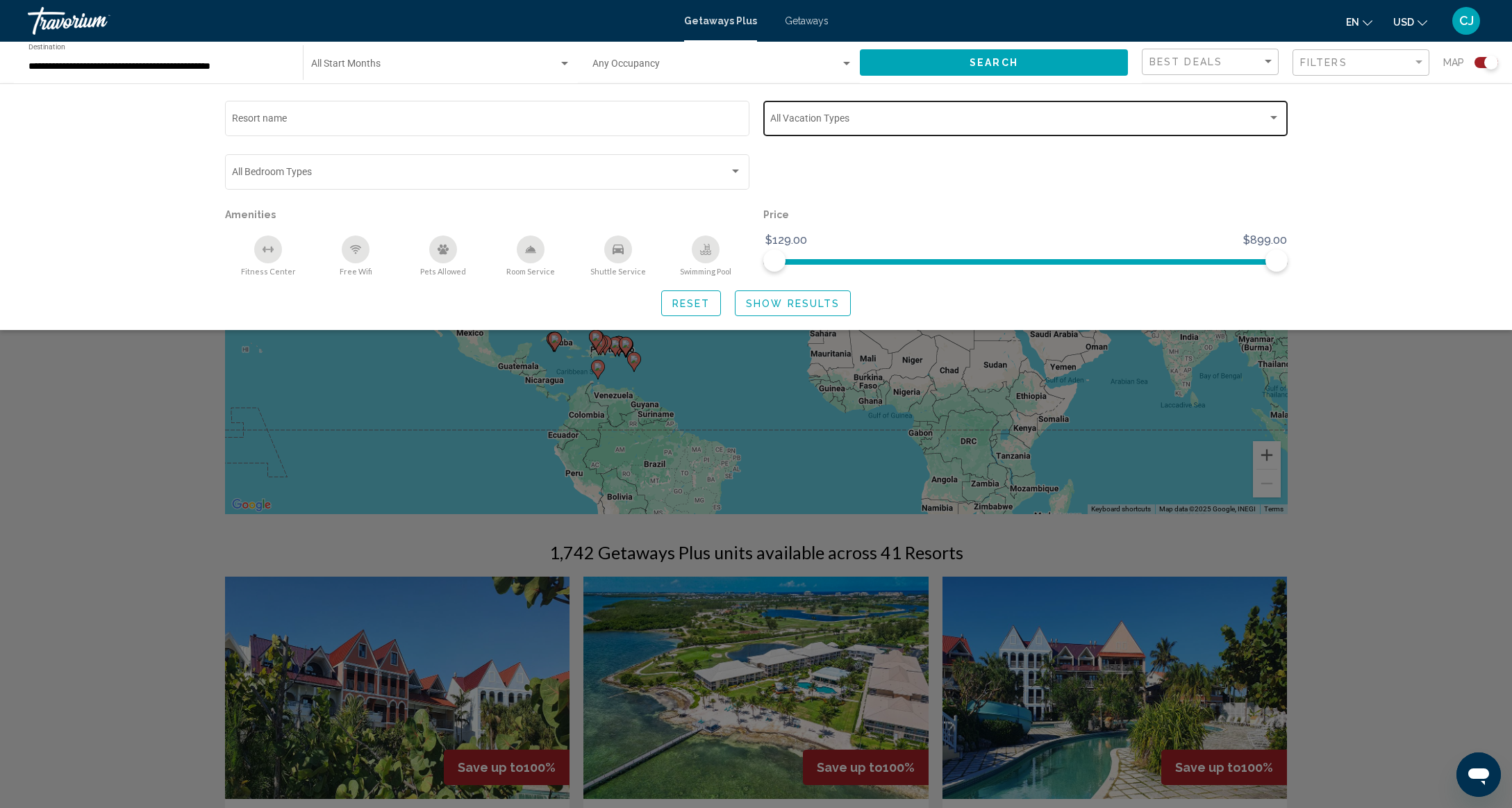
click at [847, 117] on span "Search widget" at bounding box center [1018, 121] width 497 height 11
click at [634, 173] on div at bounding box center [756, 404] width 1512 height 808
click at [634, 172] on span "Search widget" at bounding box center [480, 174] width 497 height 11
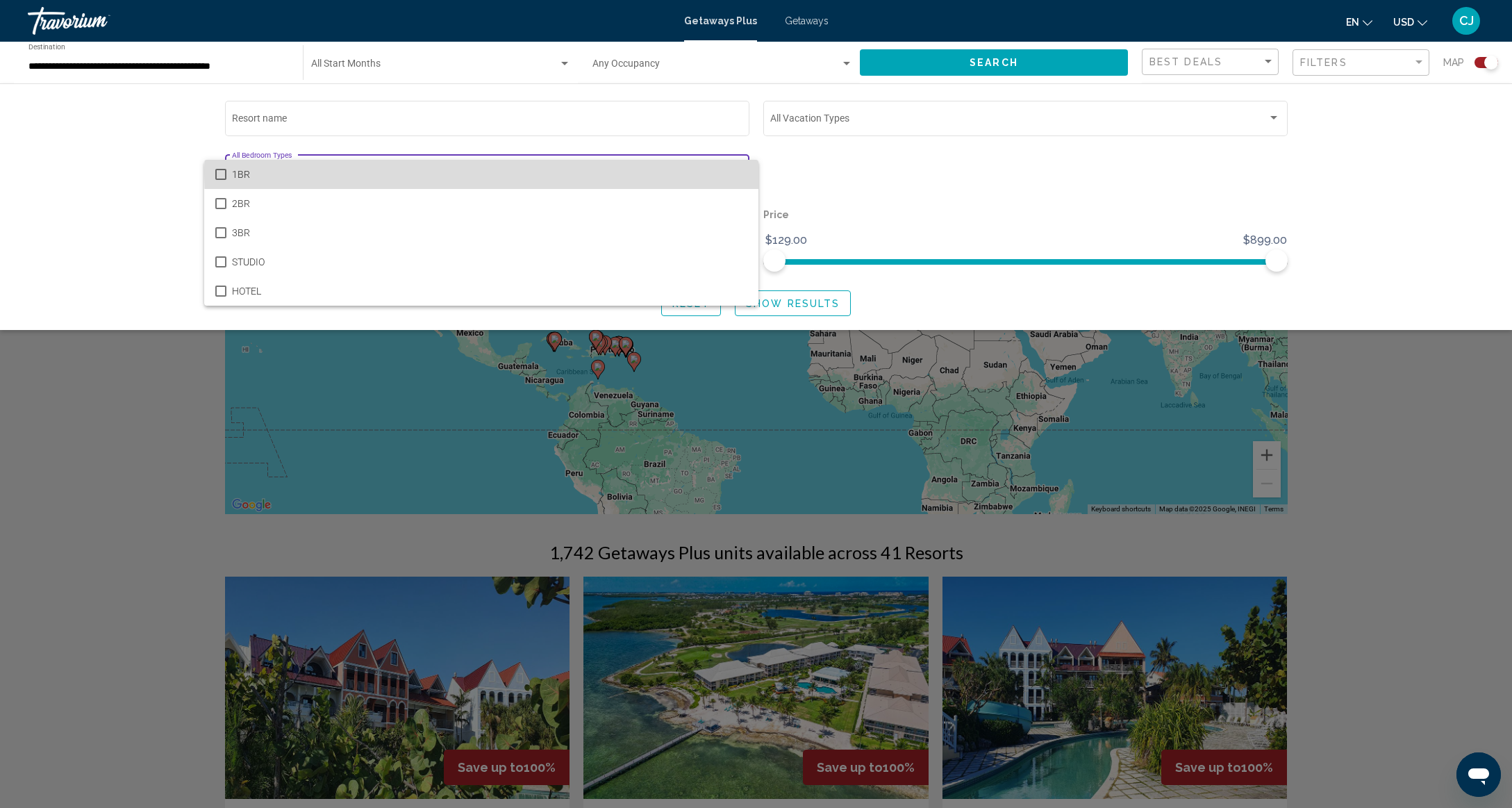
click at [728, 171] on span "1BR" at bounding box center [489, 173] width 515 height 29
click at [729, 170] on span "1BR" at bounding box center [489, 173] width 515 height 29
click at [79, 182] on div at bounding box center [756, 404] width 1512 height 808
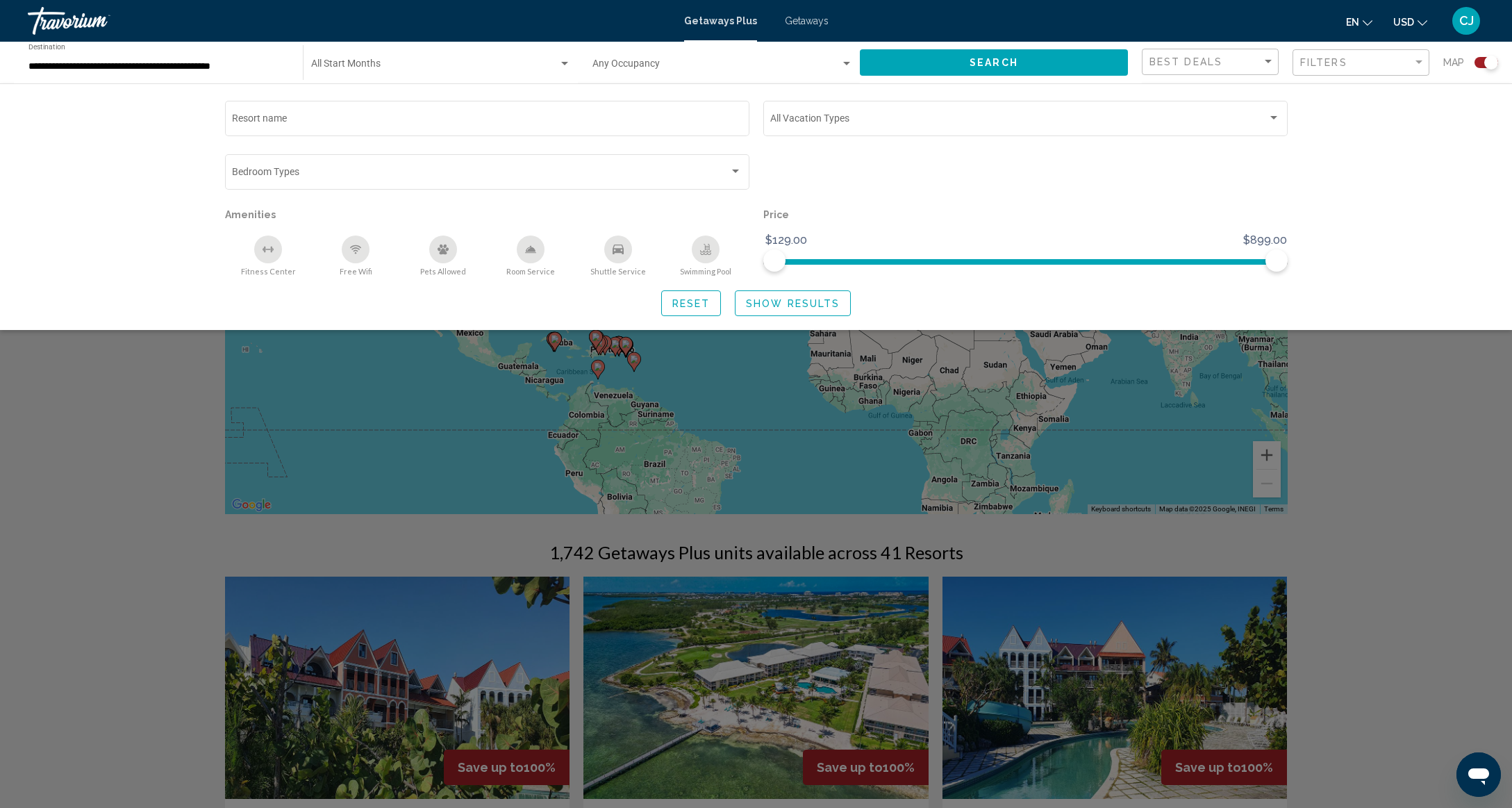
click at [1383, 216] on div "Resort name Vacation Types All Vacation Types Bedroom Types All Bedroom Types A…" at bounding box center [756, 206] width 1512 height 247
click at [1437, 424] on div "Search widget" at bounding box center [756, 508] width 1512 height 599
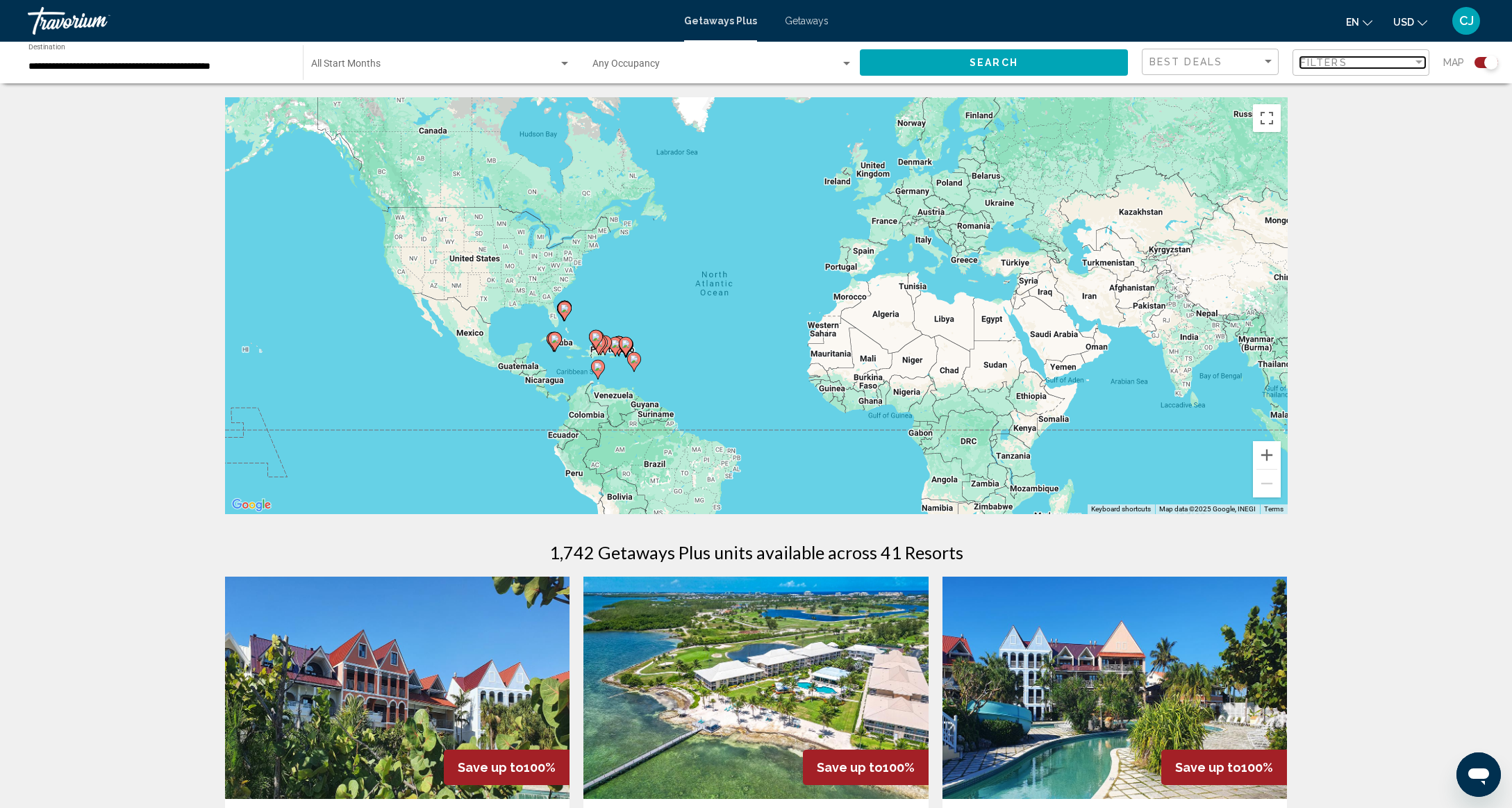
click at [1393, 65] on div "Filters" at bounding box center [1356, 62] width 113 height 11
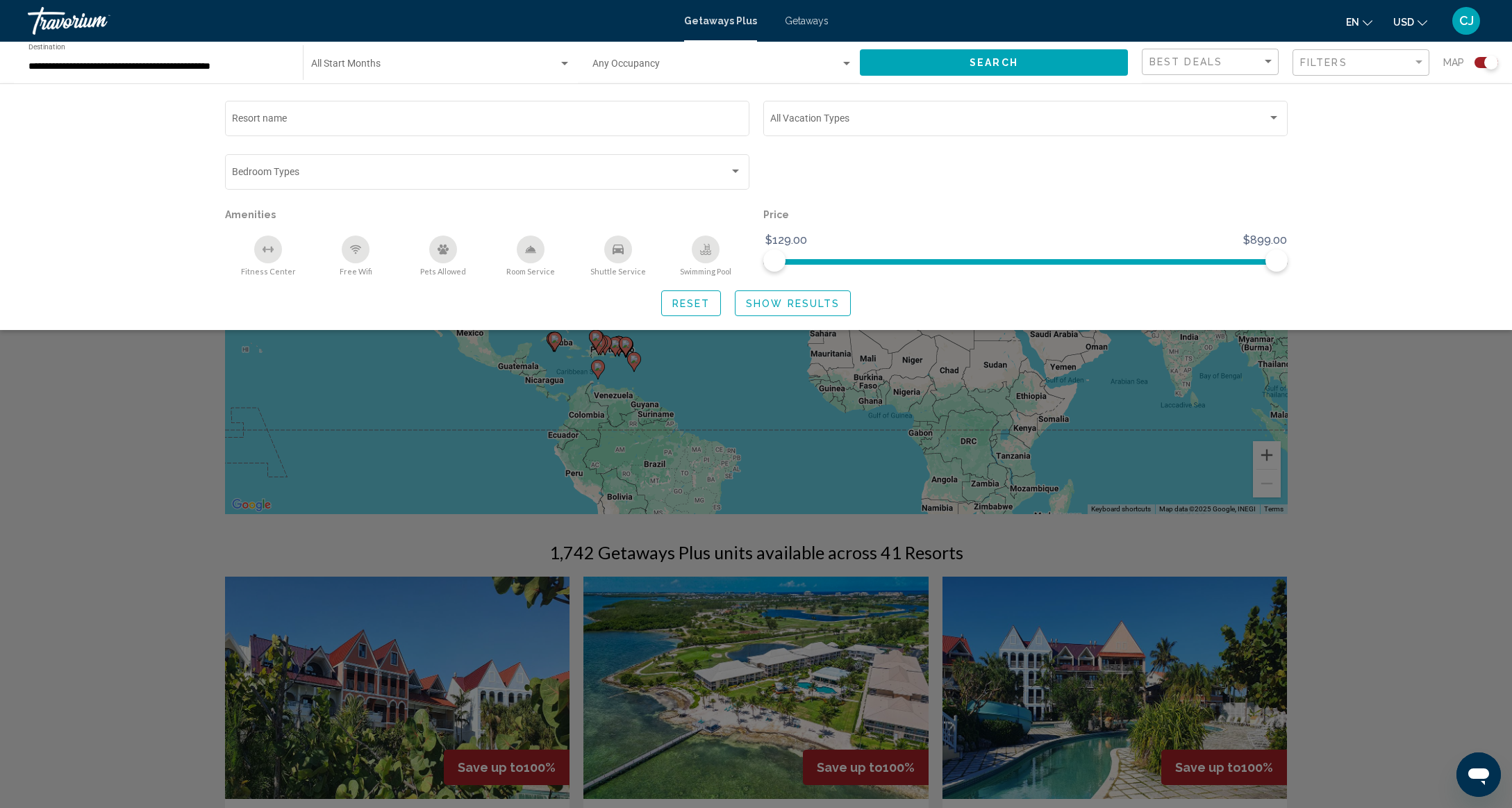
click at [1413, 472] on div "Search widget" at bounding box center [756, 508] width 1512 height 599
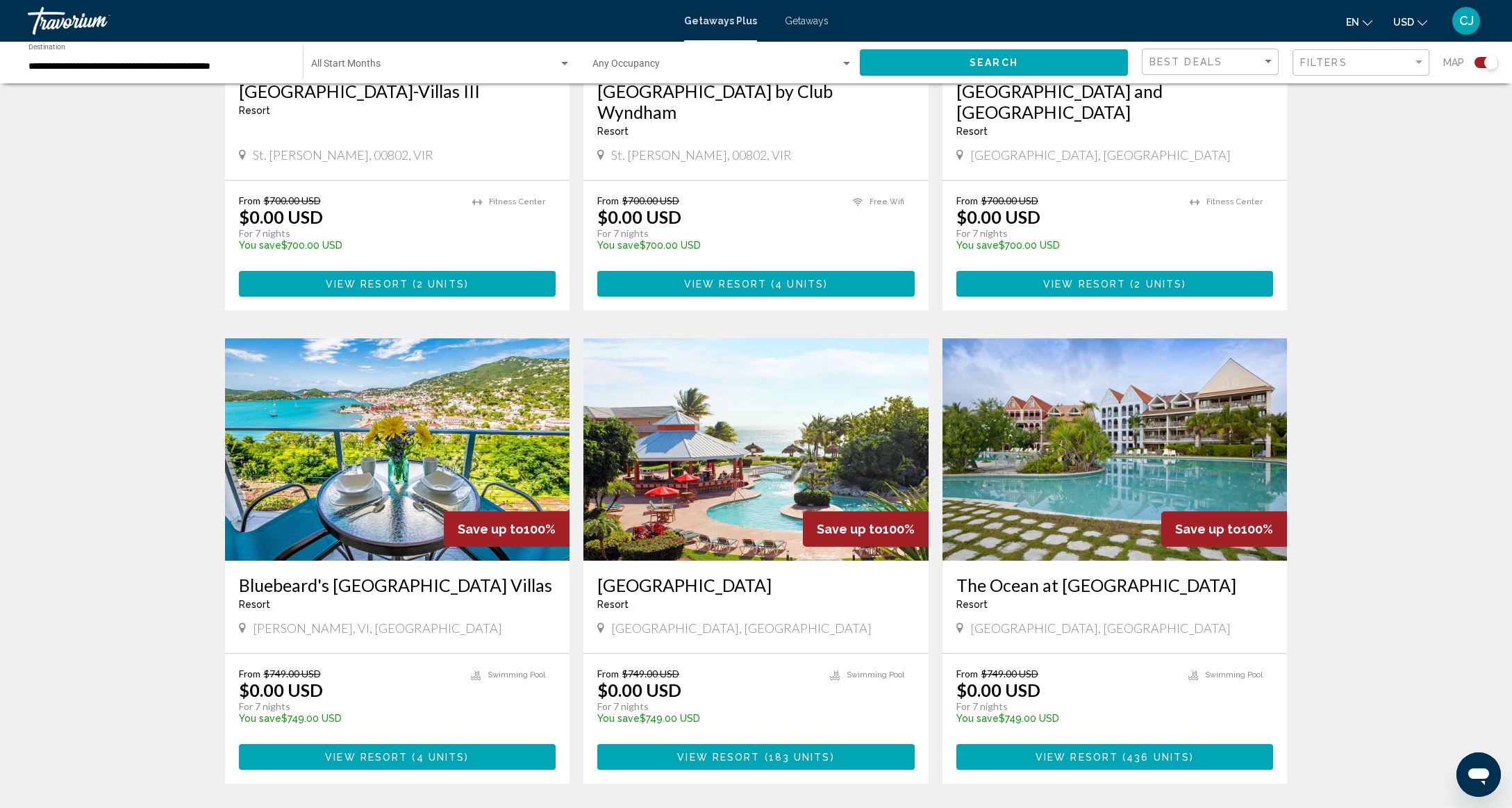
scroll to position [1908, 0]
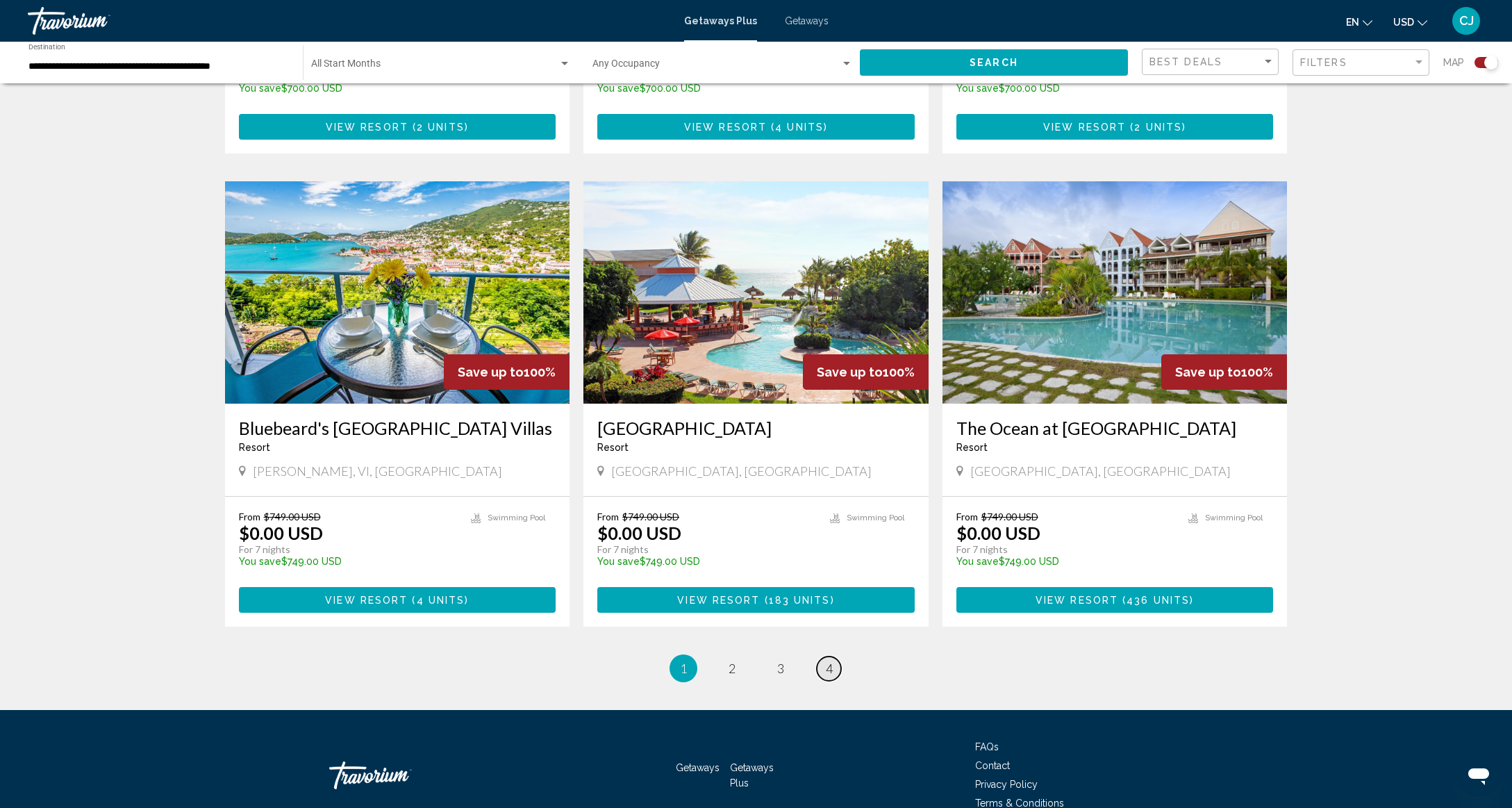
click at [827, 661] on span "4" at bounding box center [829, 668] width 7 height 15
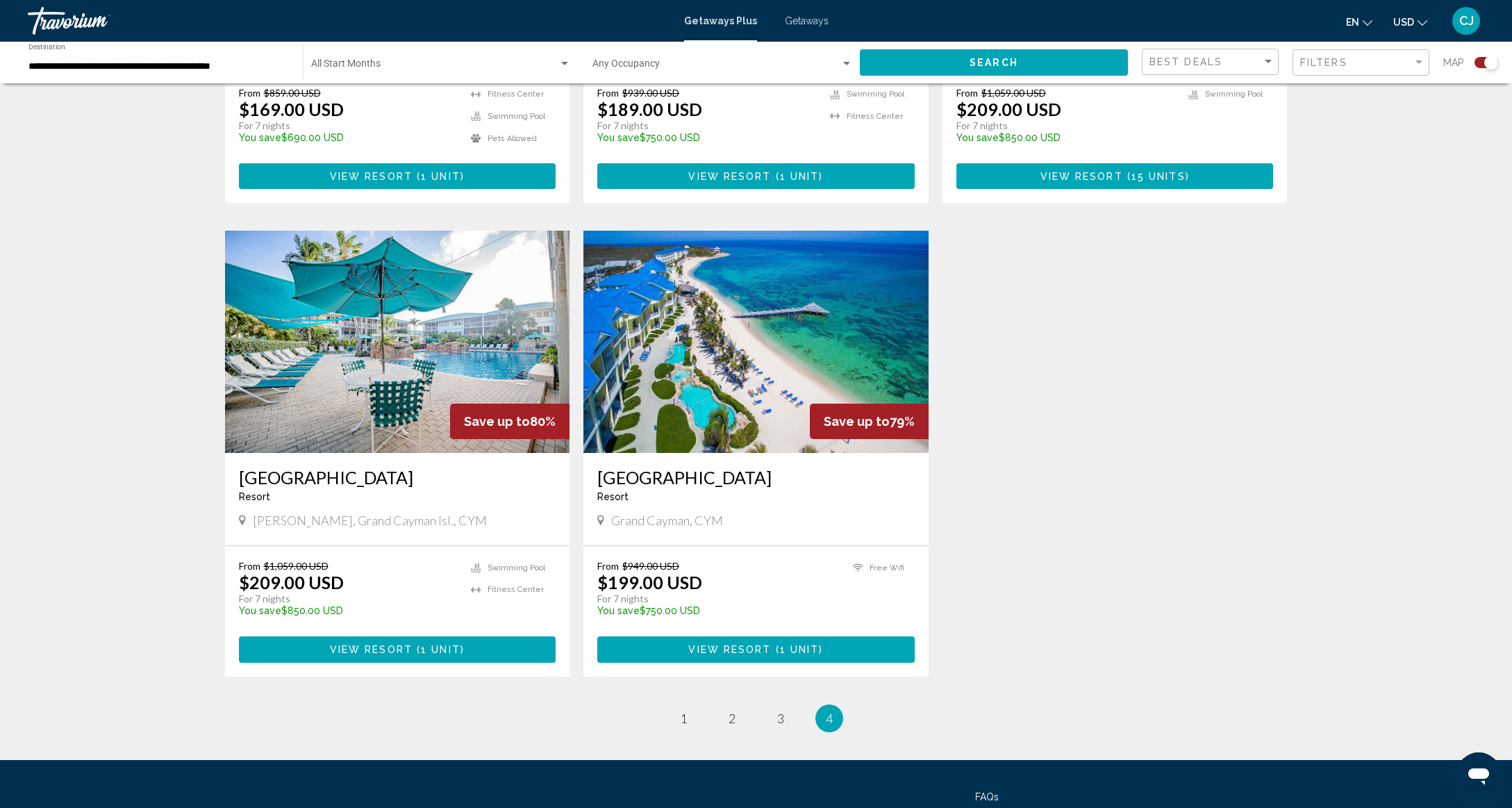
scroll to position [903, 0]
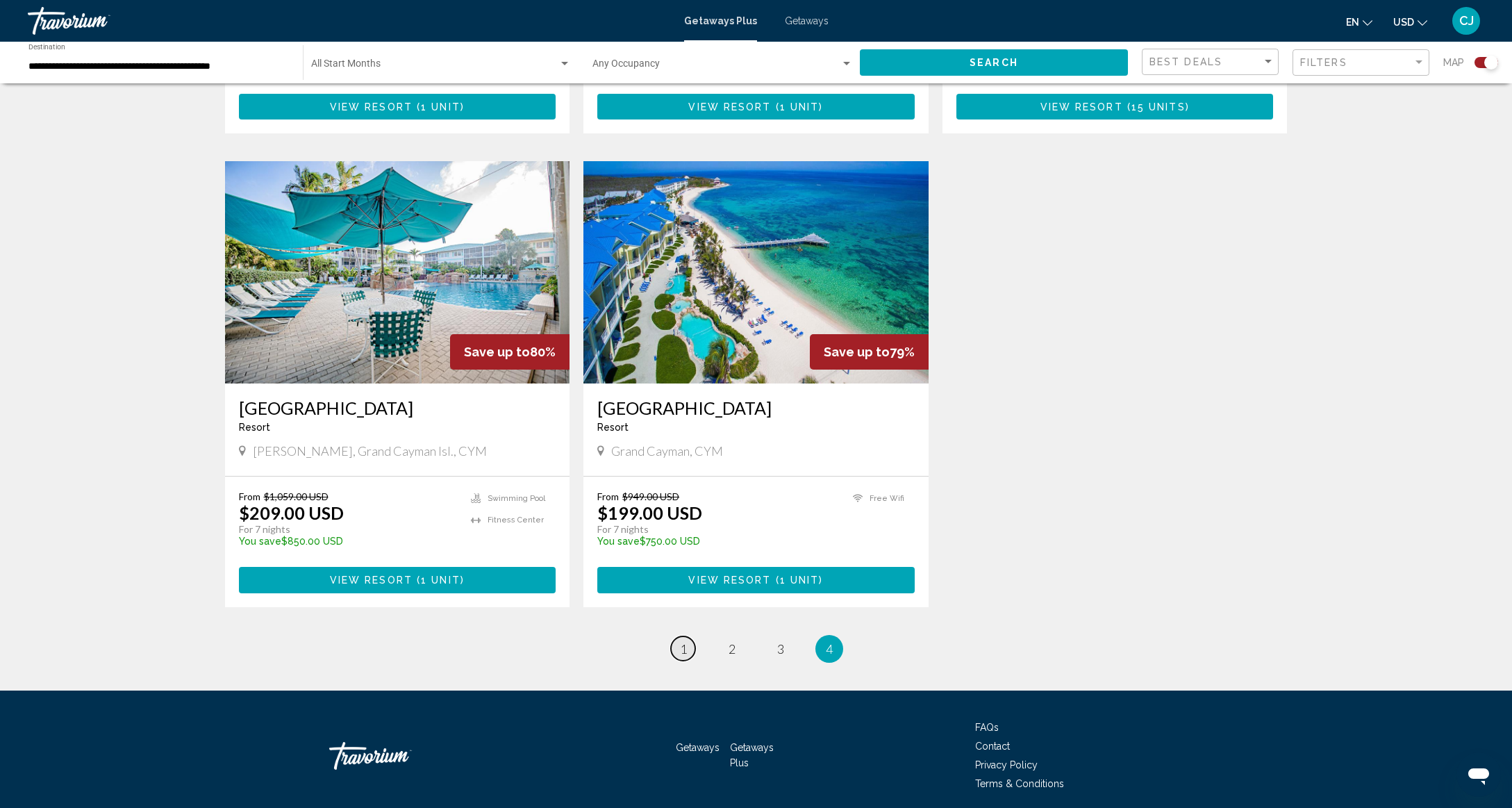
click at [684, 641] on span "1" at bounding box center [682, 649] width 7 height 15
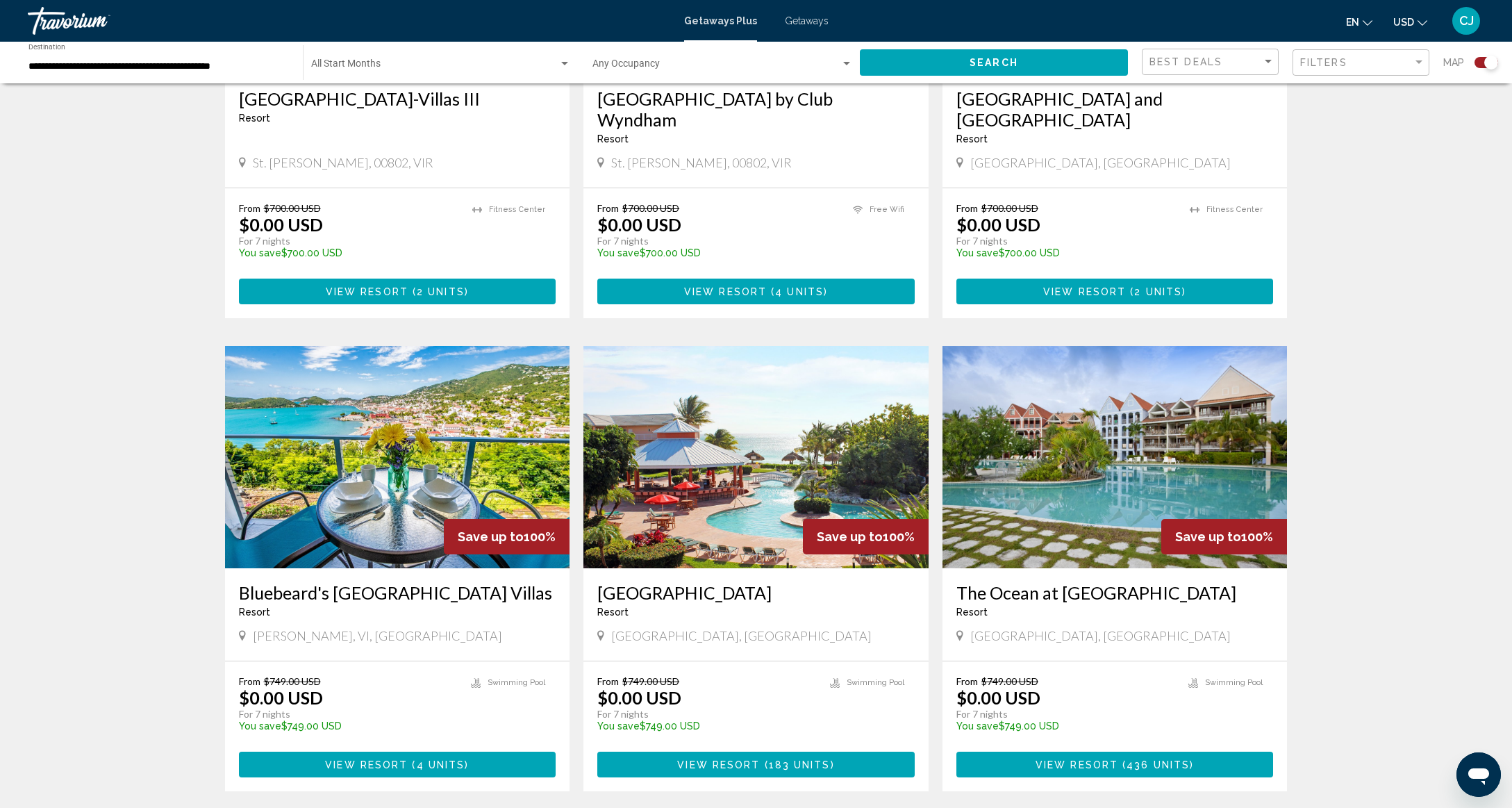
scroll to position [1807, 0]
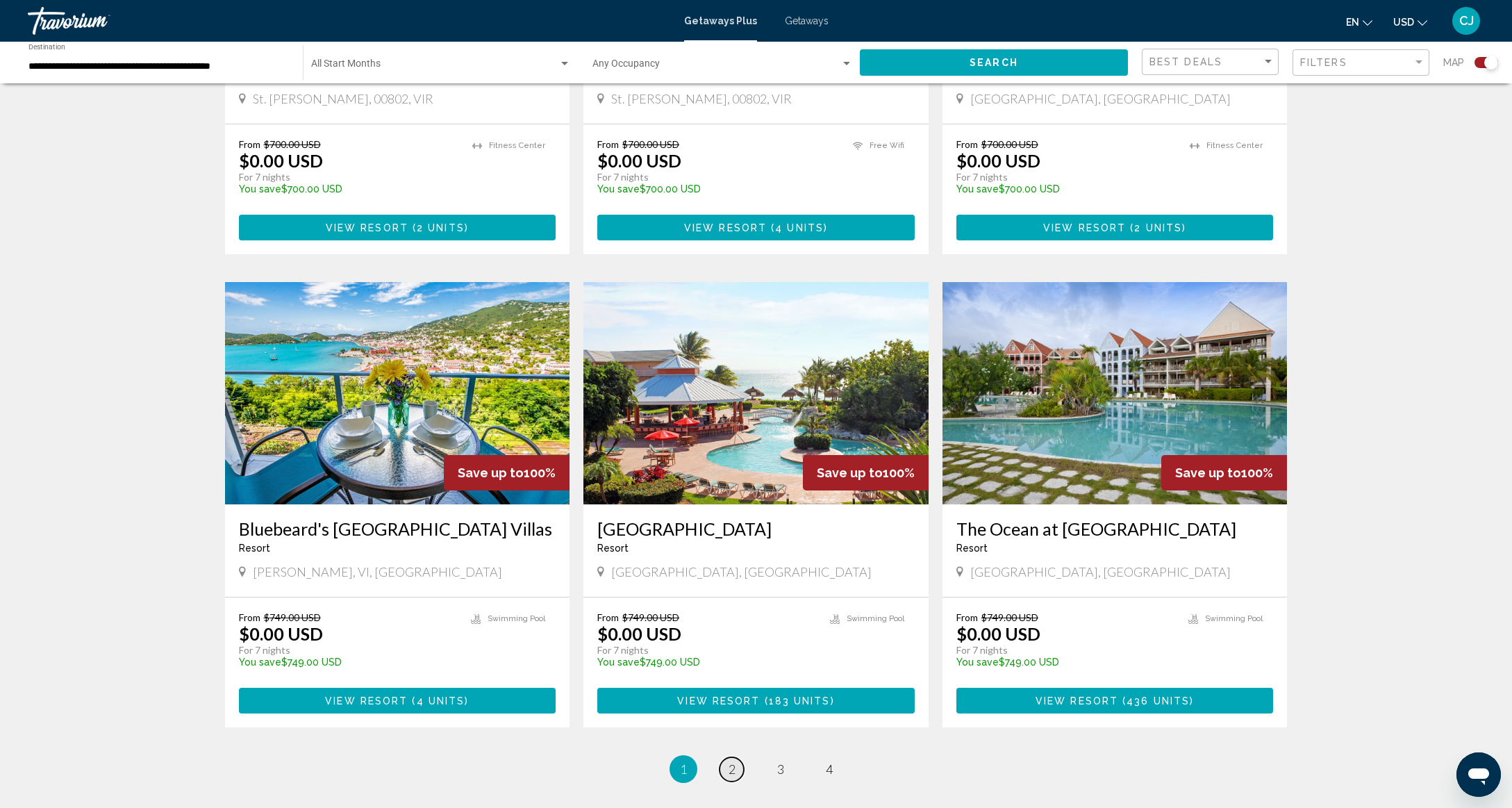
click at [735, 757] on link "page 2" at bounding box center [732, 769] width 24 height 24
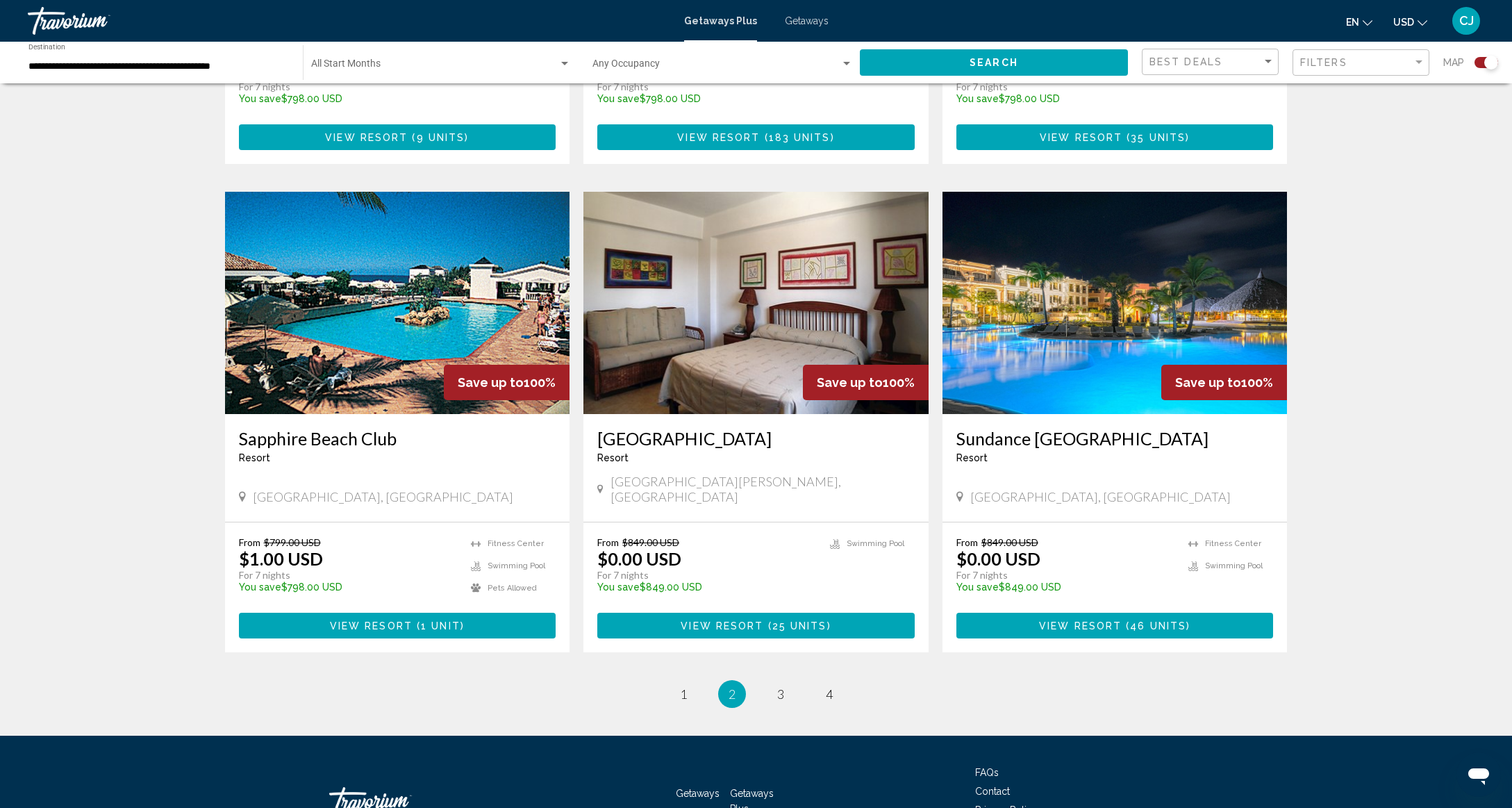
scroll to position [1807, 0]
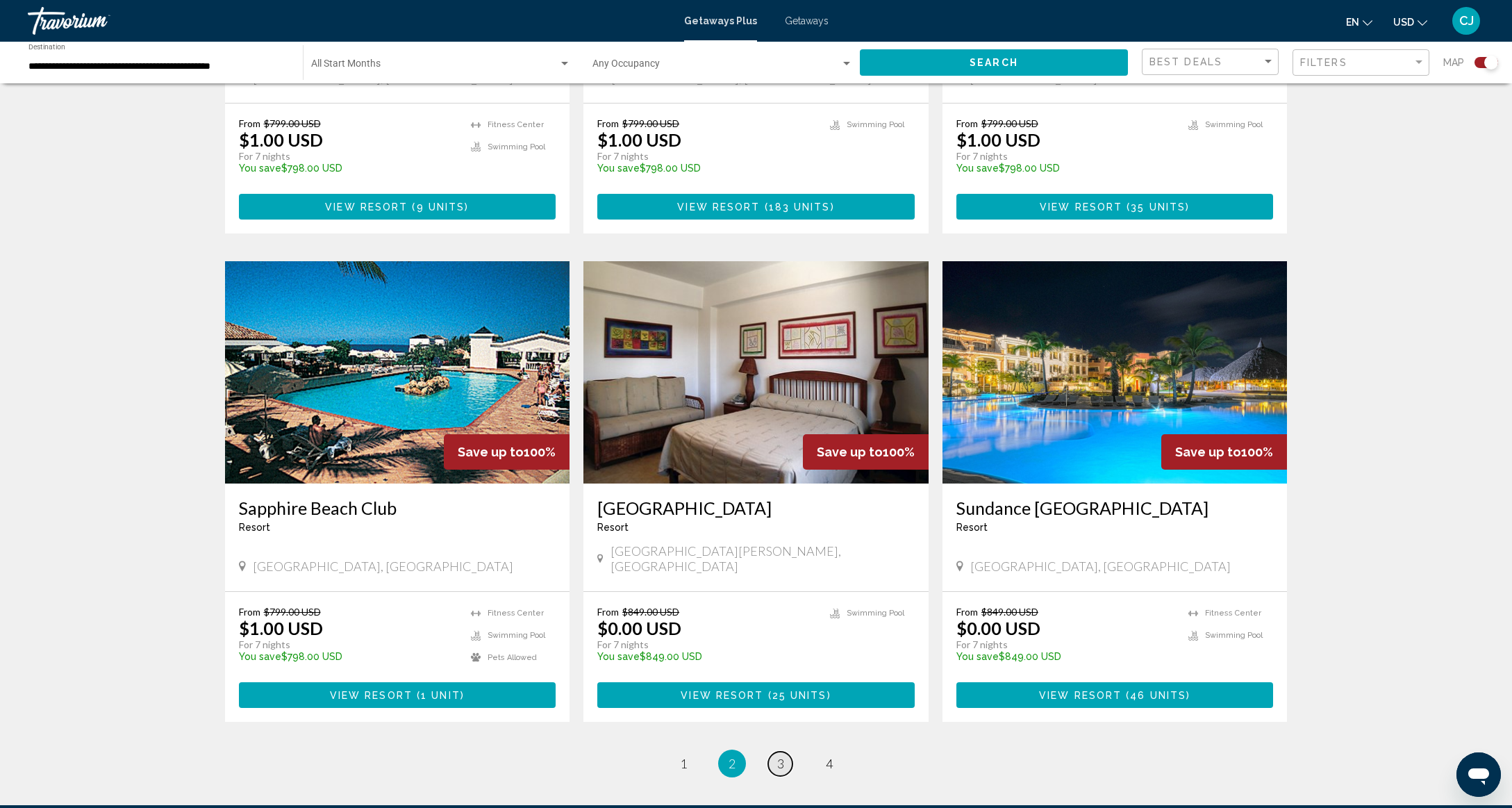
click at [783, 756] on span "3" at bounding box center [780, 763] width 7 height 15
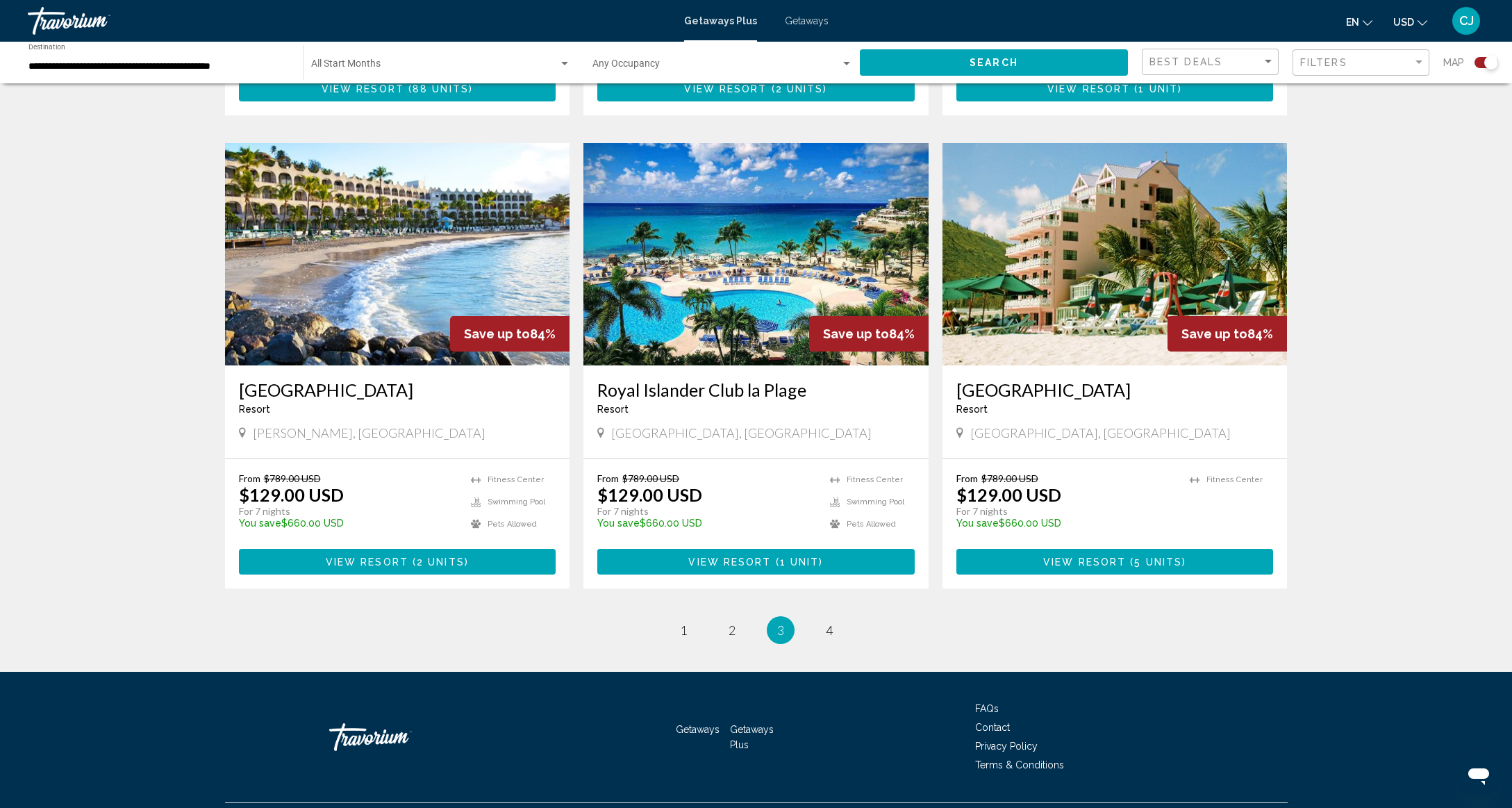
scroll to position [1886, 0]
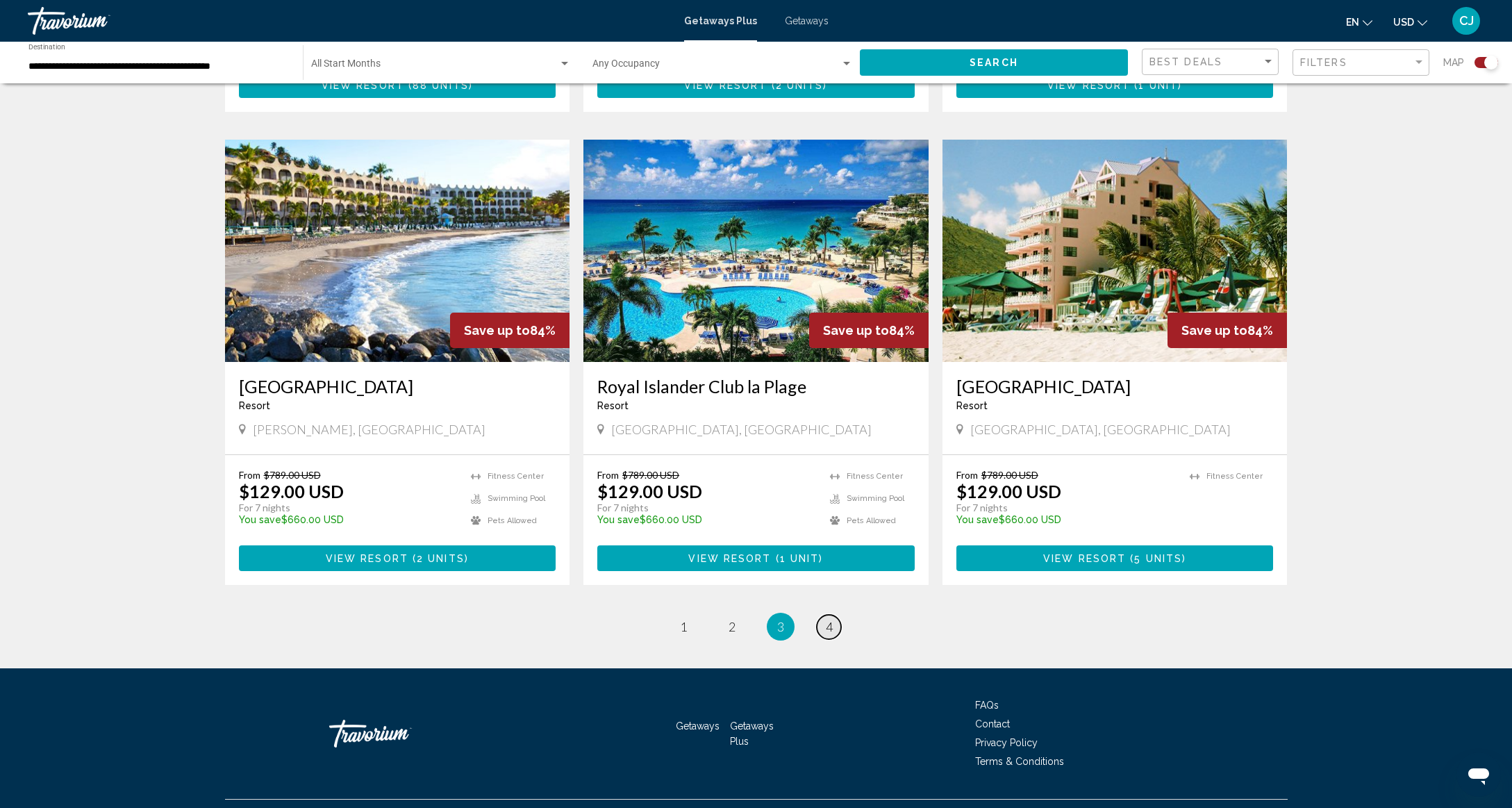
click at [827, 619] on span "4" at bounding box center [829, 626] width 7 height 15
